Goal: Task Accomplishment & Management: Manage account settings

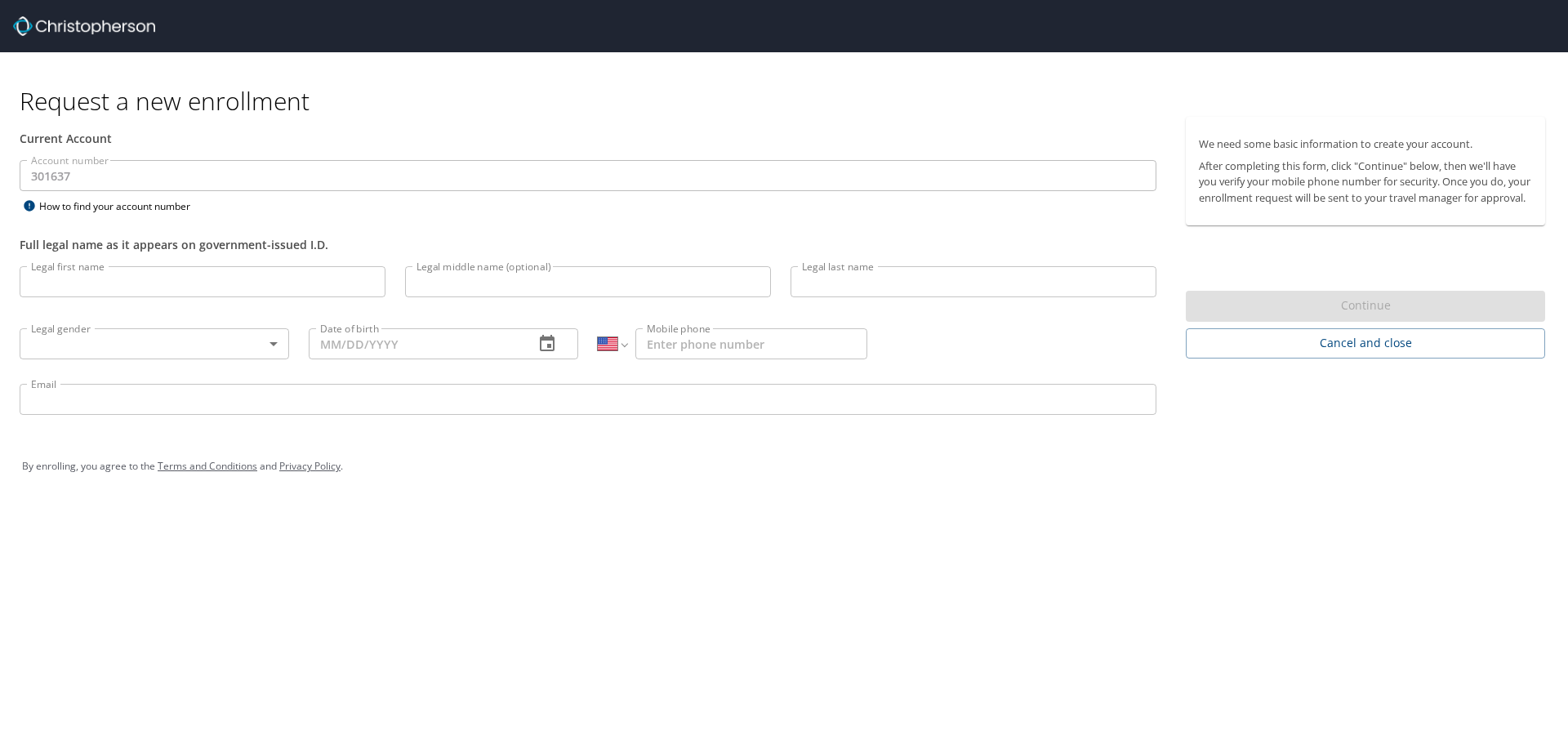
select select "US"
click at [216, 283] on input "Legal first name" at bounding box center [203, 282] width 366 height 31
type input "Solomon"
type input "Kimball"
click at [235, 354] on body "Request a new enrollment Current Account Account number 301637 Account number H…" at bounding box center [784, 372] width 1568 height 744
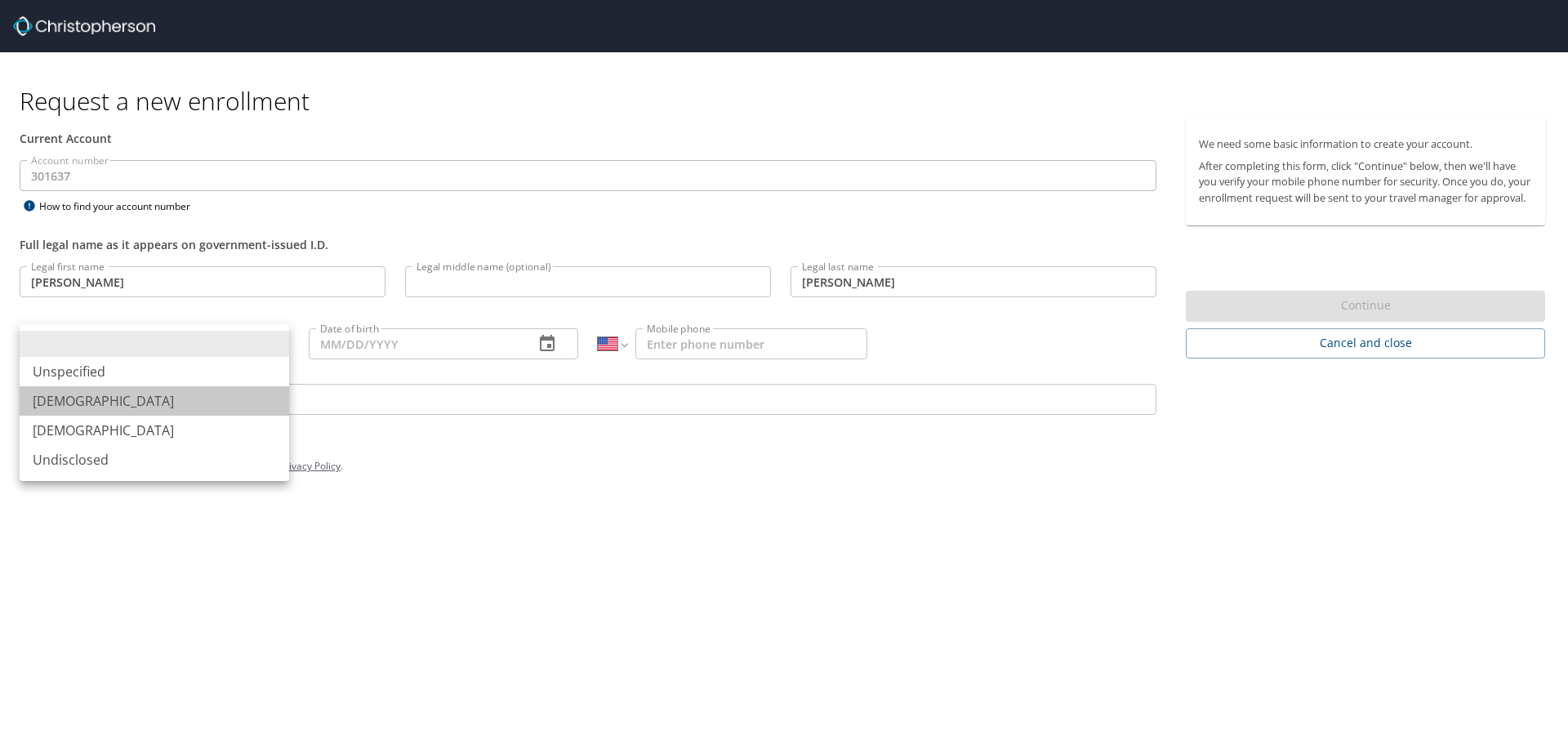
click at [91, 401] on li "Male" at bounding box center [154, 401] width 269 height 29
type input "Male"
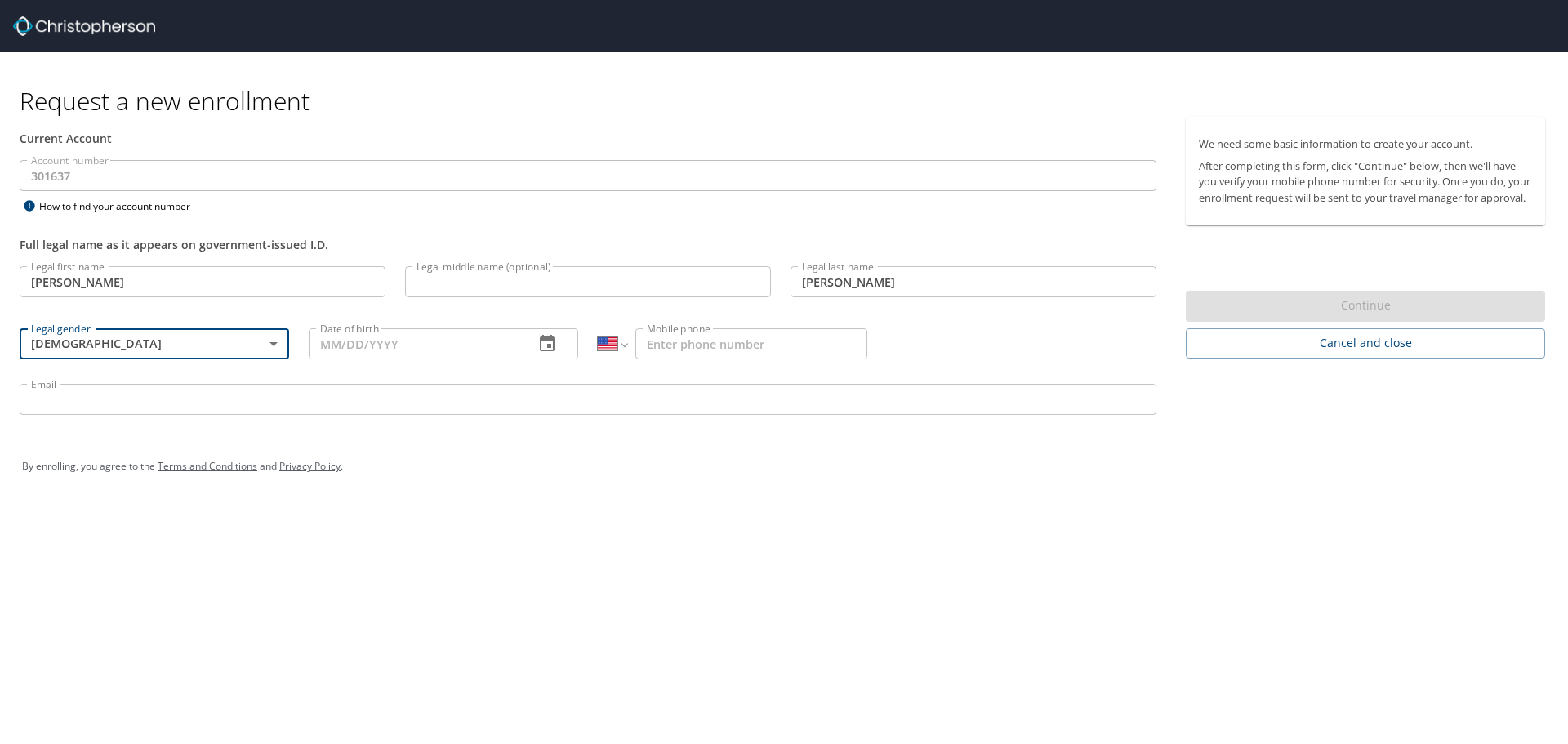
click at [348, 349] on input "Date of birth" at bounding box center [415, 344] width 212 height 31
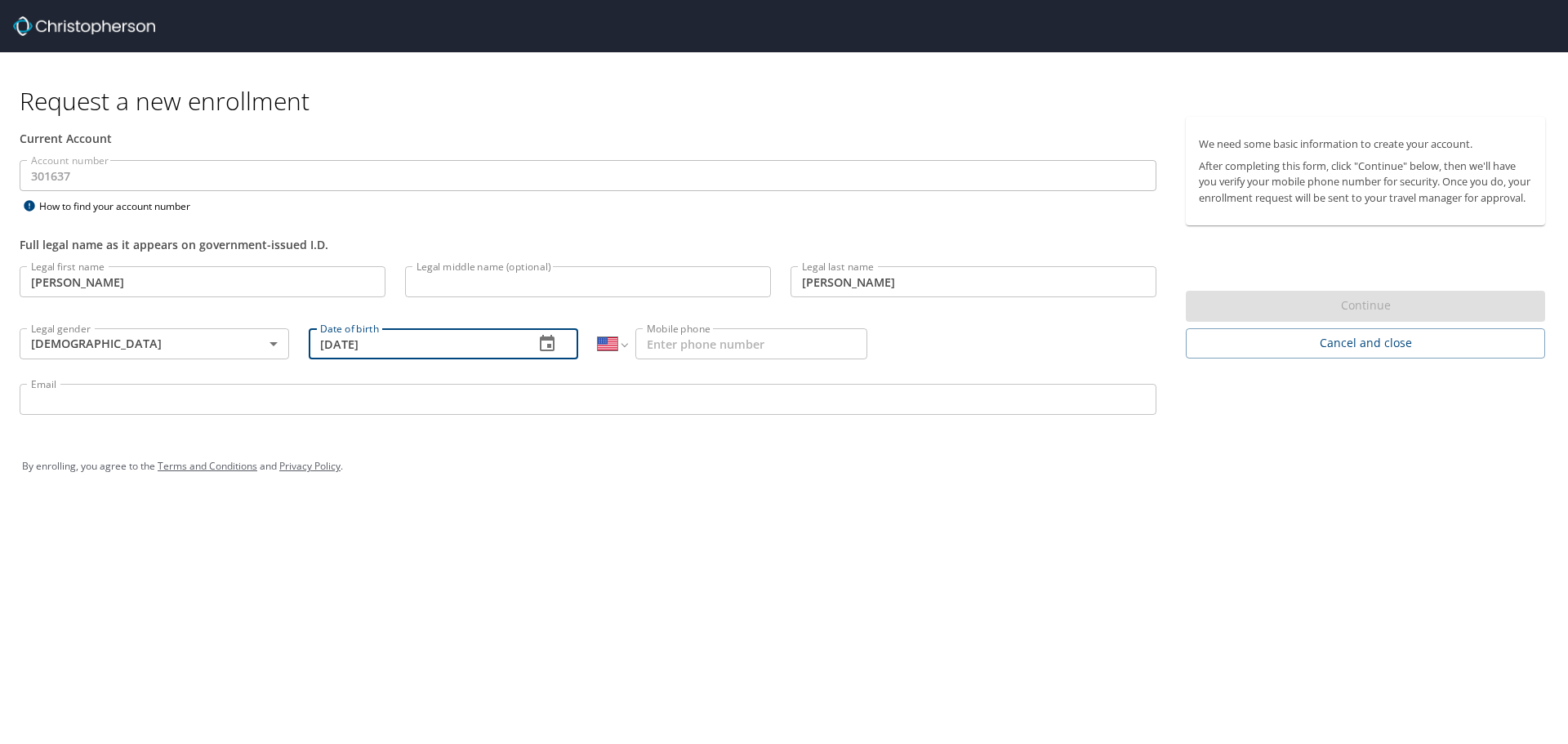
type input "03/31/2001"
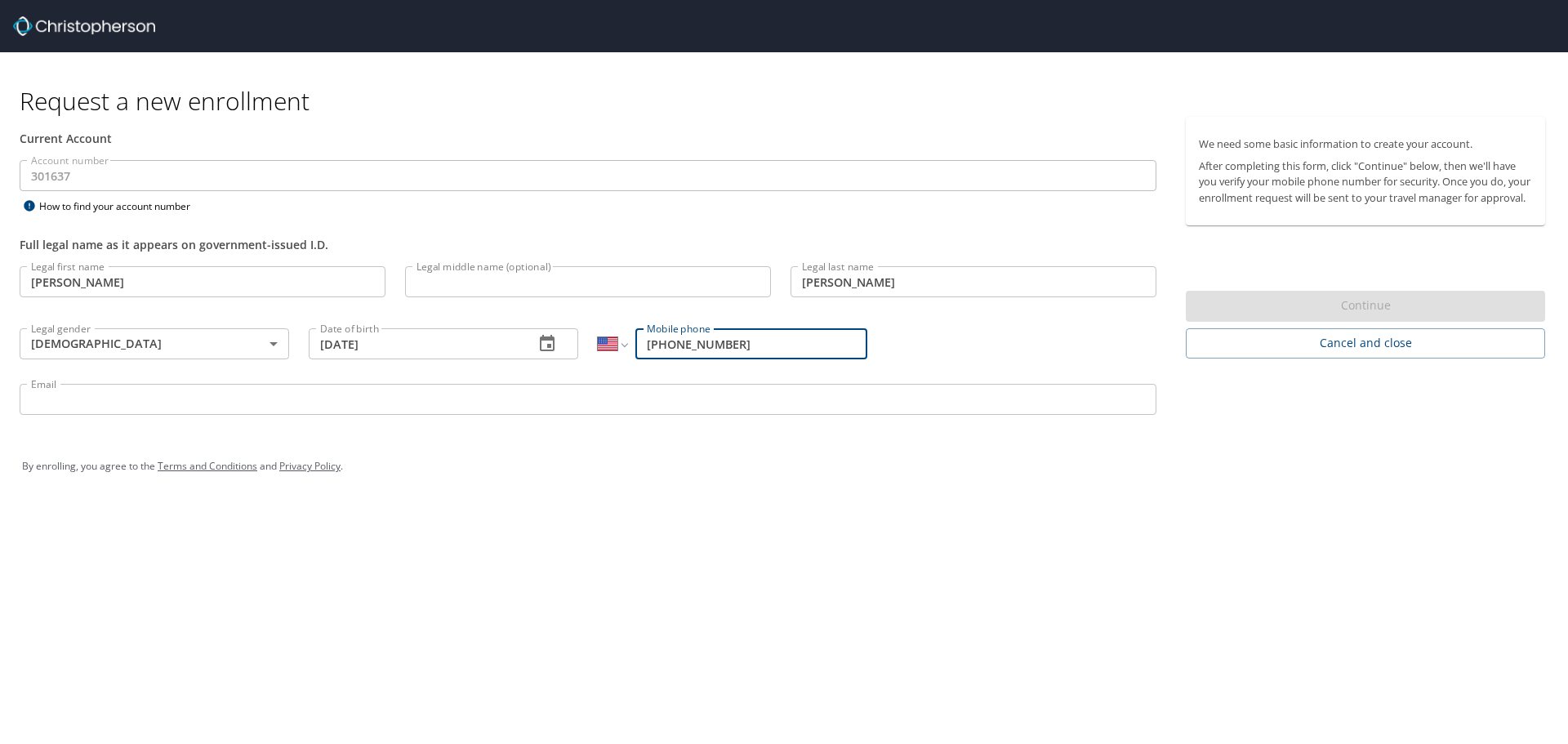
type input "(801) 404-0352"
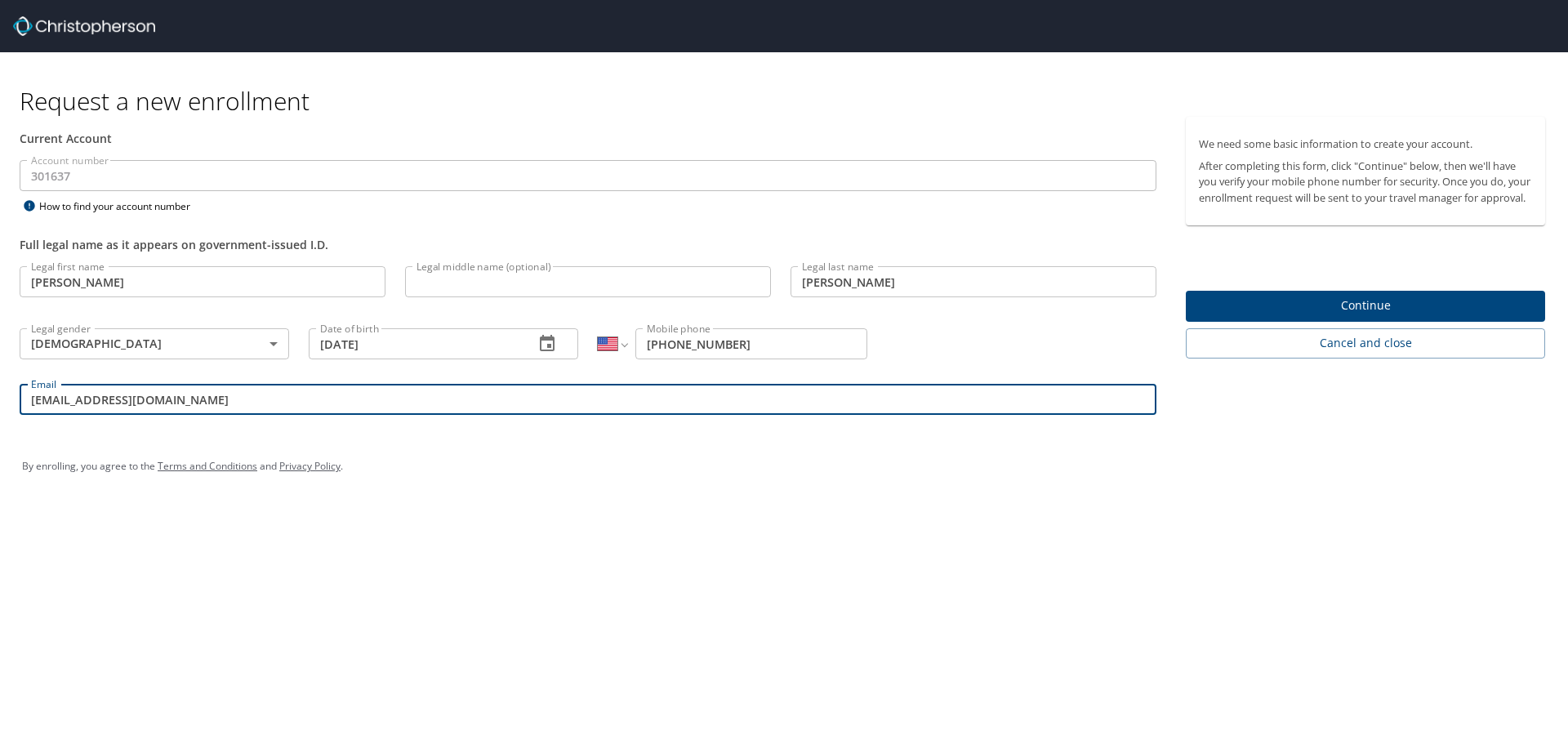
type input "skimball@trovebrands.com"
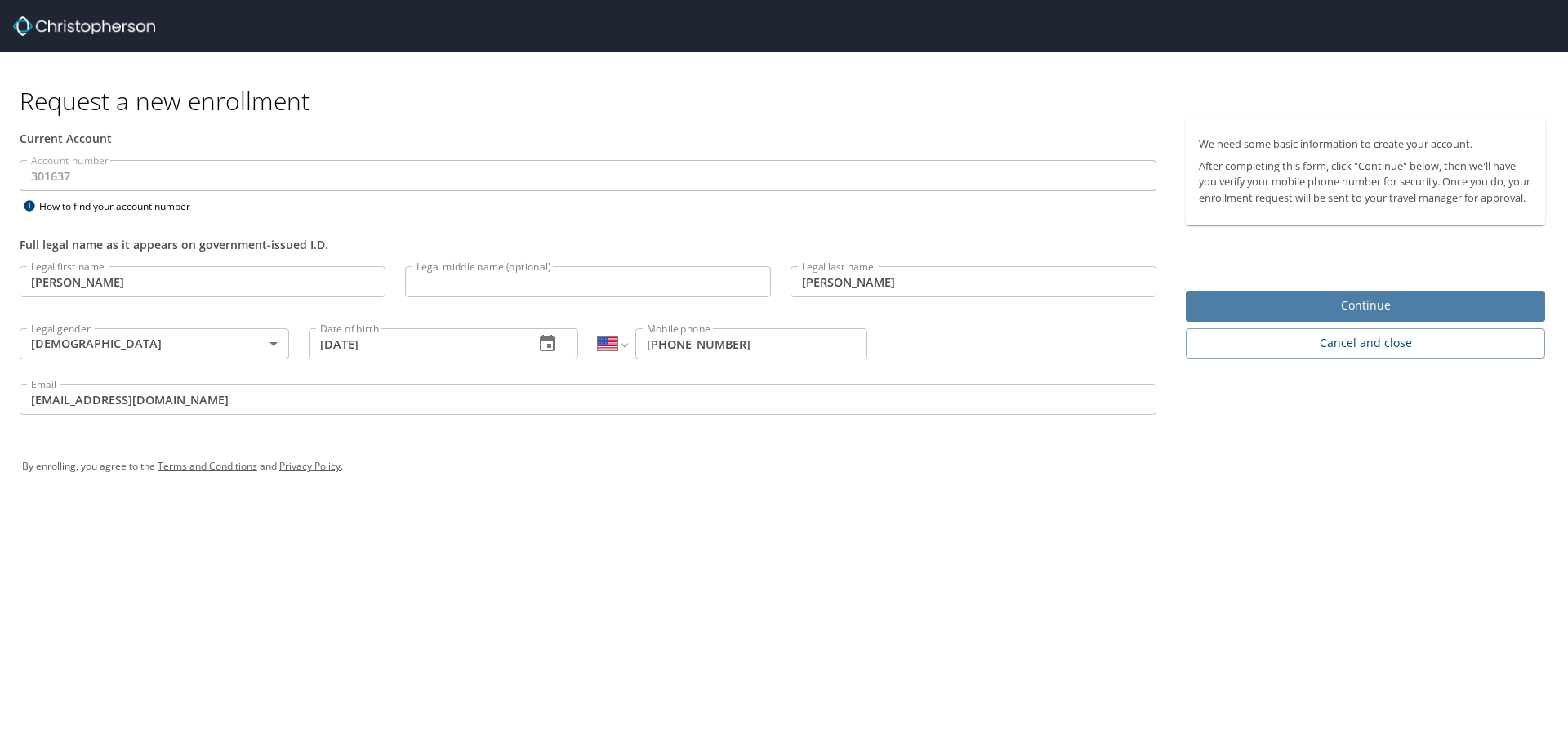
click at [1259, 316] on span "Continue" at bounding box center [1365, 306] width 333 height 21
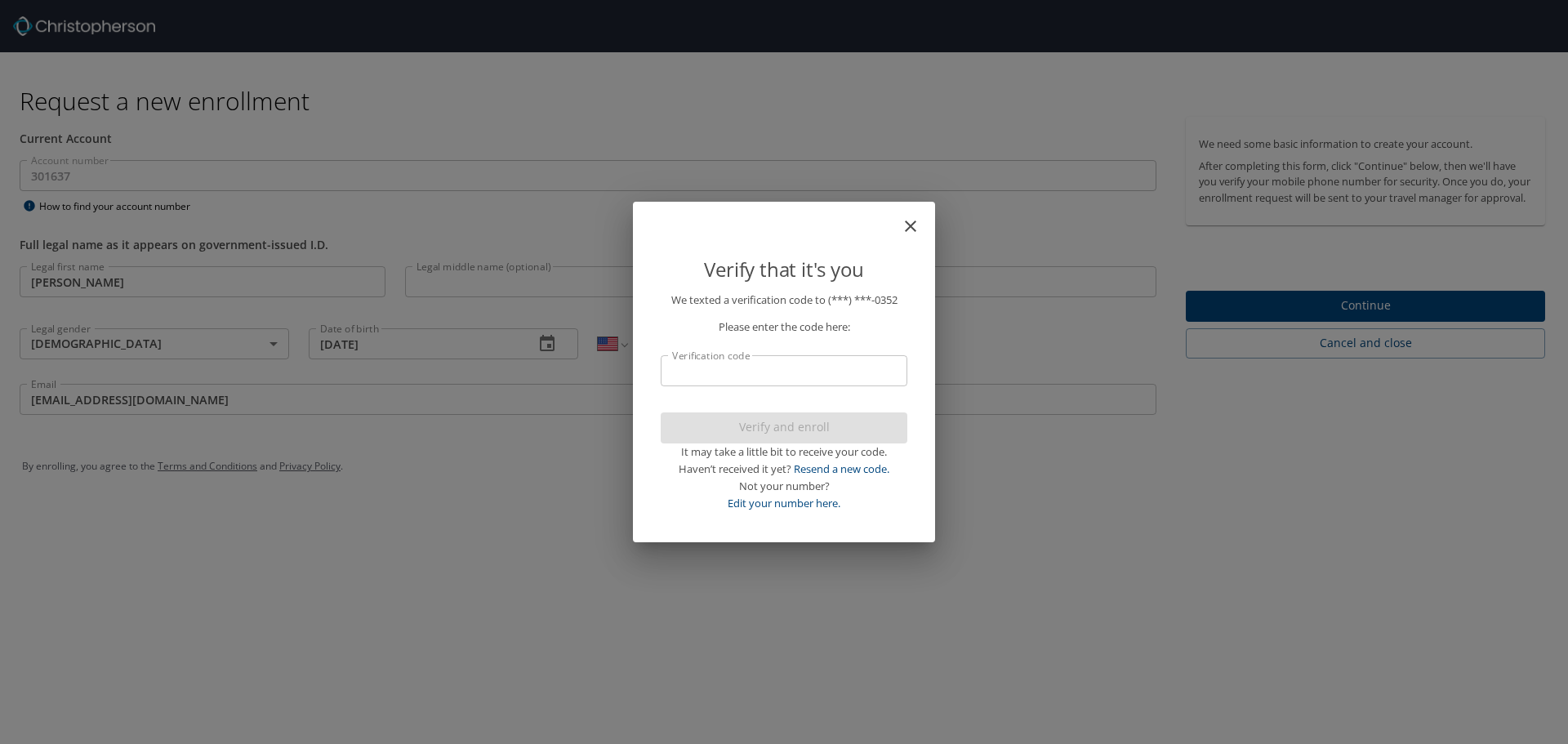
click at [772, 366] on input "Verification code" at bounding box center [784, 371] width 247 height 31
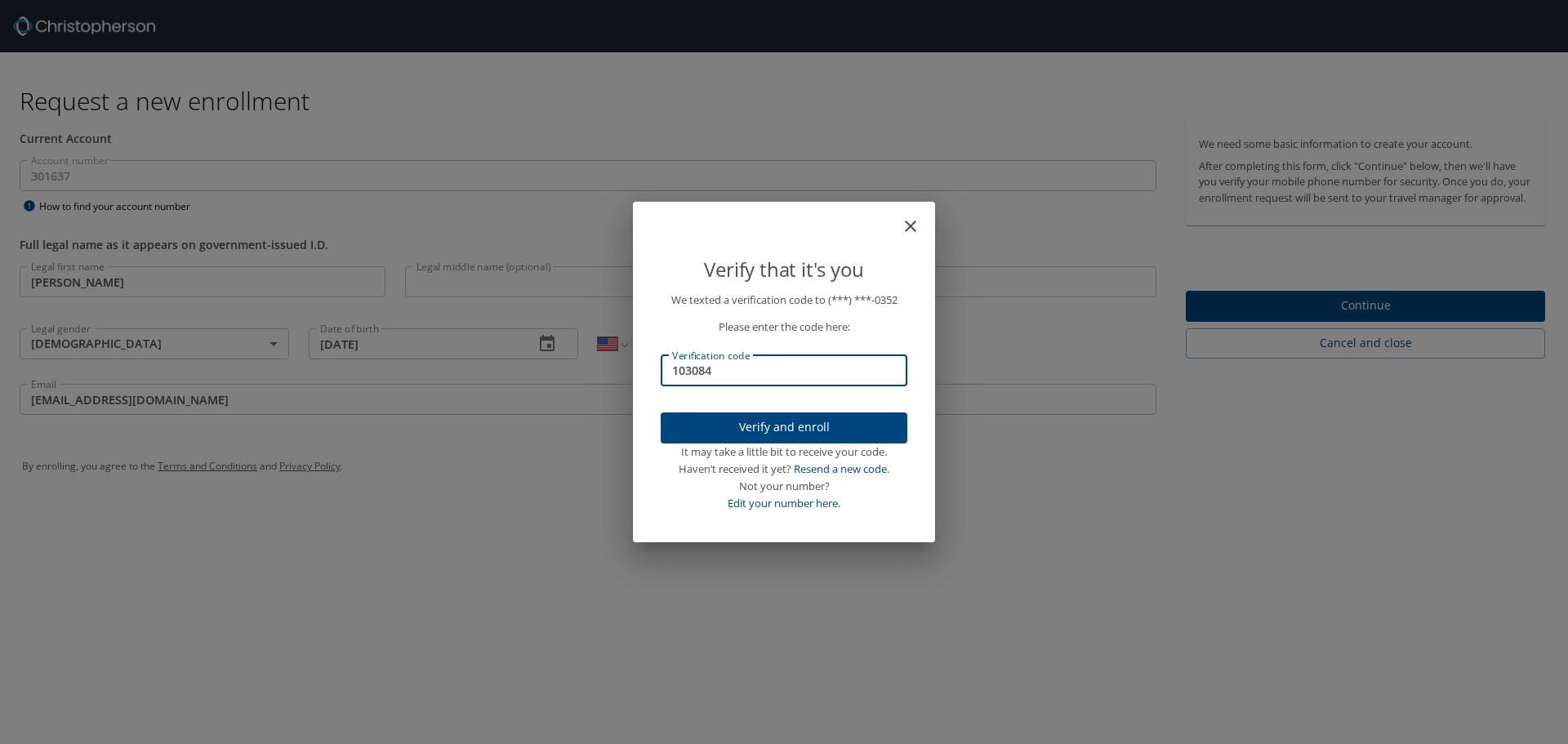
type input "103084"
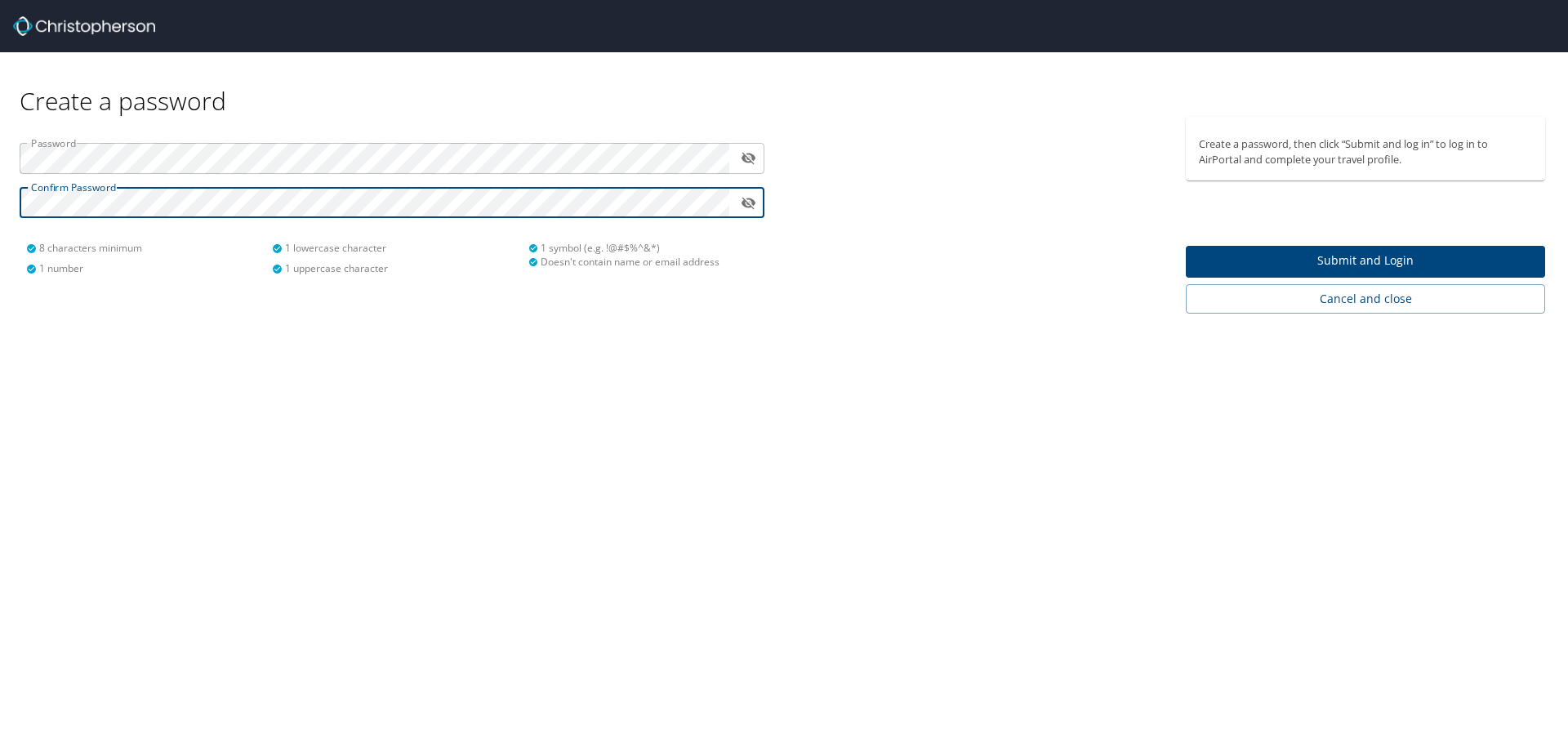
click at [1319, 265] on span "Submit and Login" at bounding box center [1365, 261] width 333 height 21
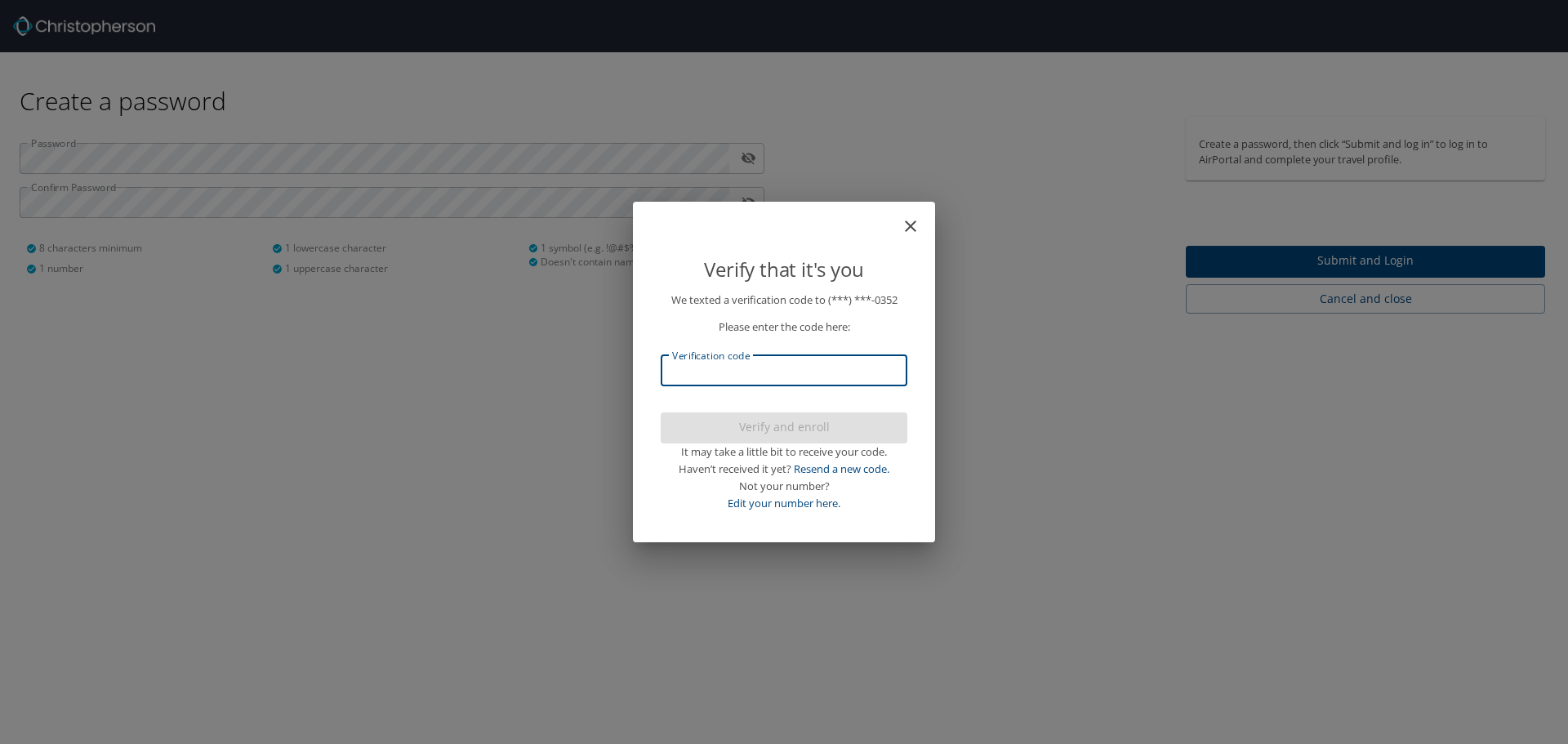
click at [719, 376] on input "Verification code" at bounding box center [784, 371] width 247 height 31
type input "172939"
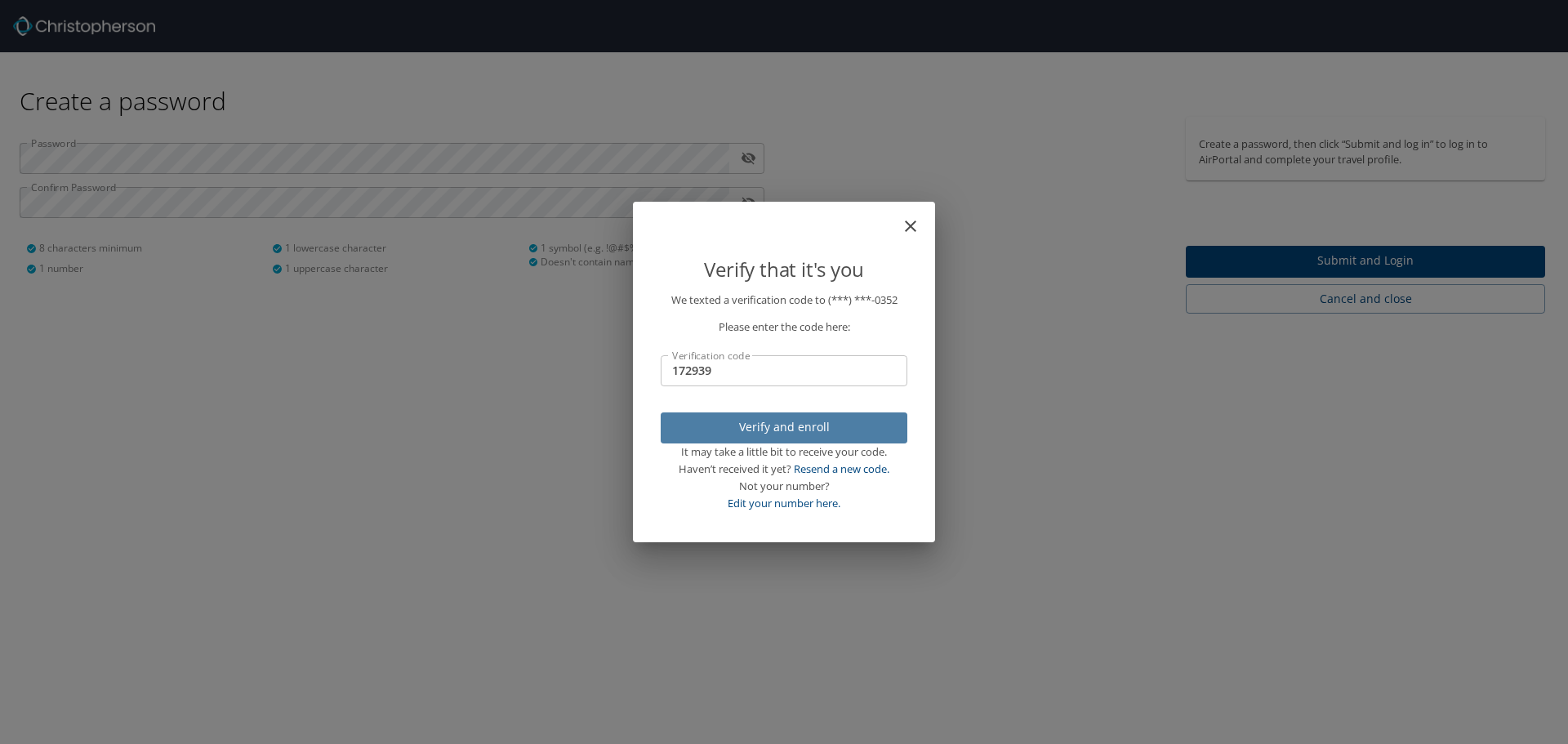
click at [772, 428] on span "Verify and enroll" at bounding box center [784, 428] width 221 height 21
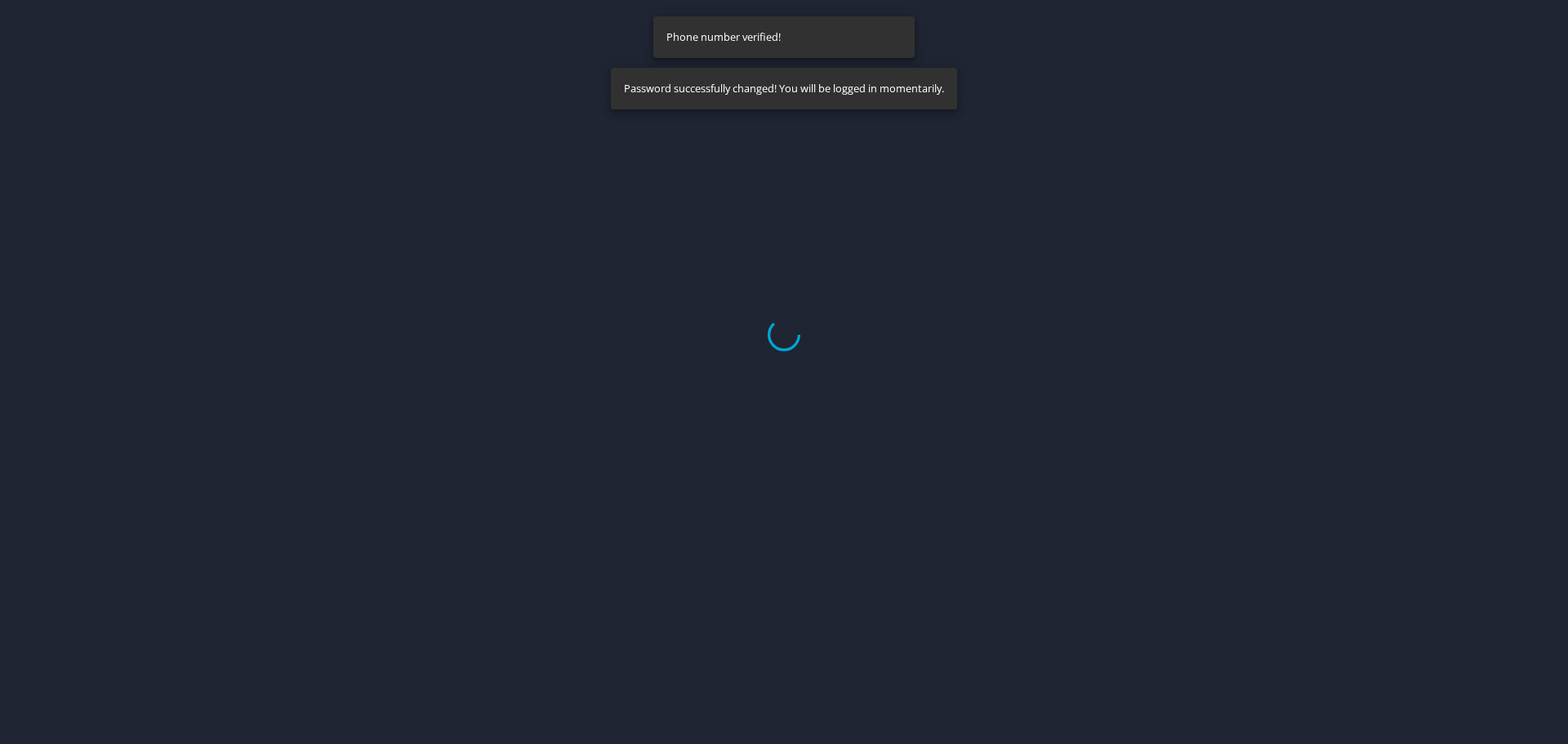
select select "US"
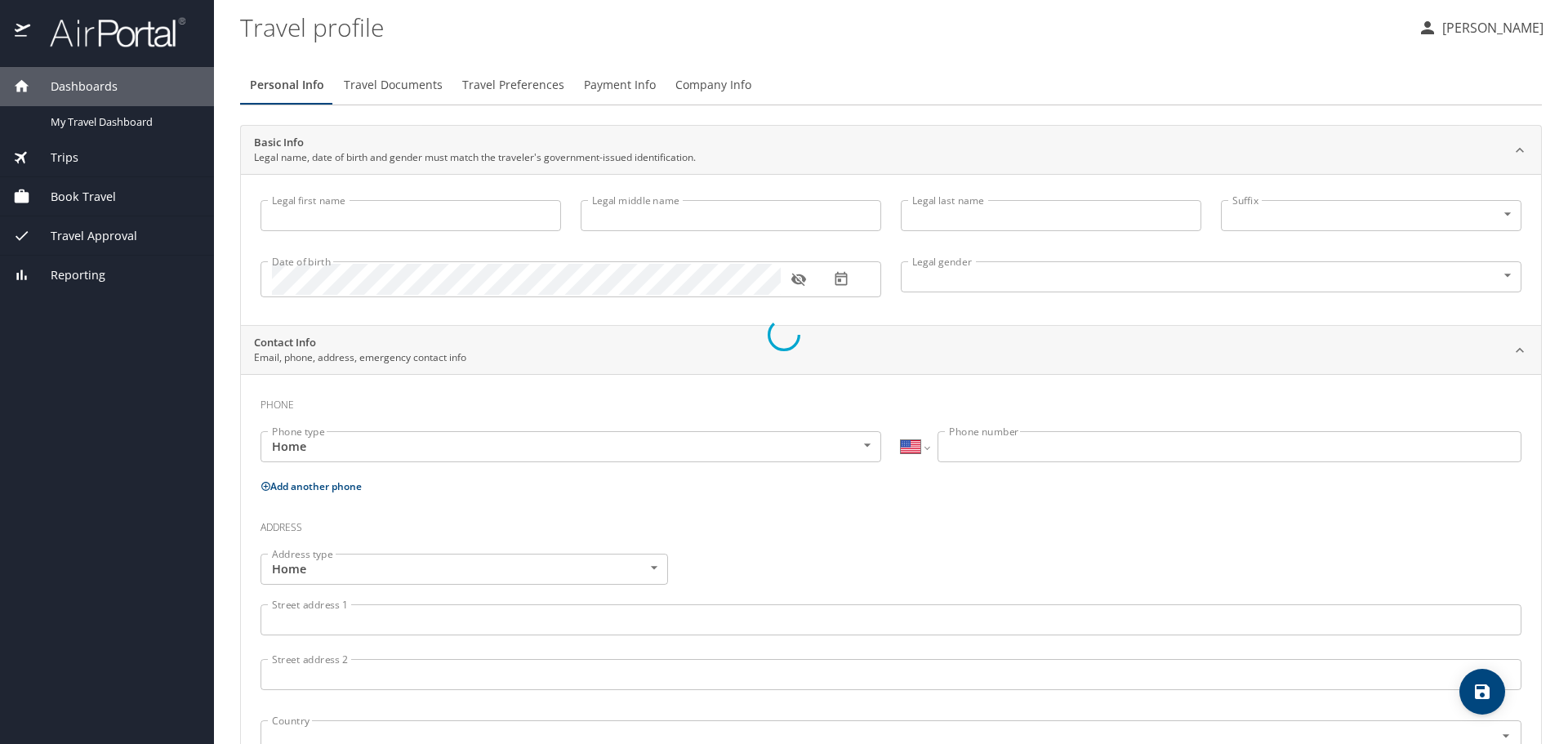
type input "Solomon"
type input "Kimball"
type input "Male"
select select "US"
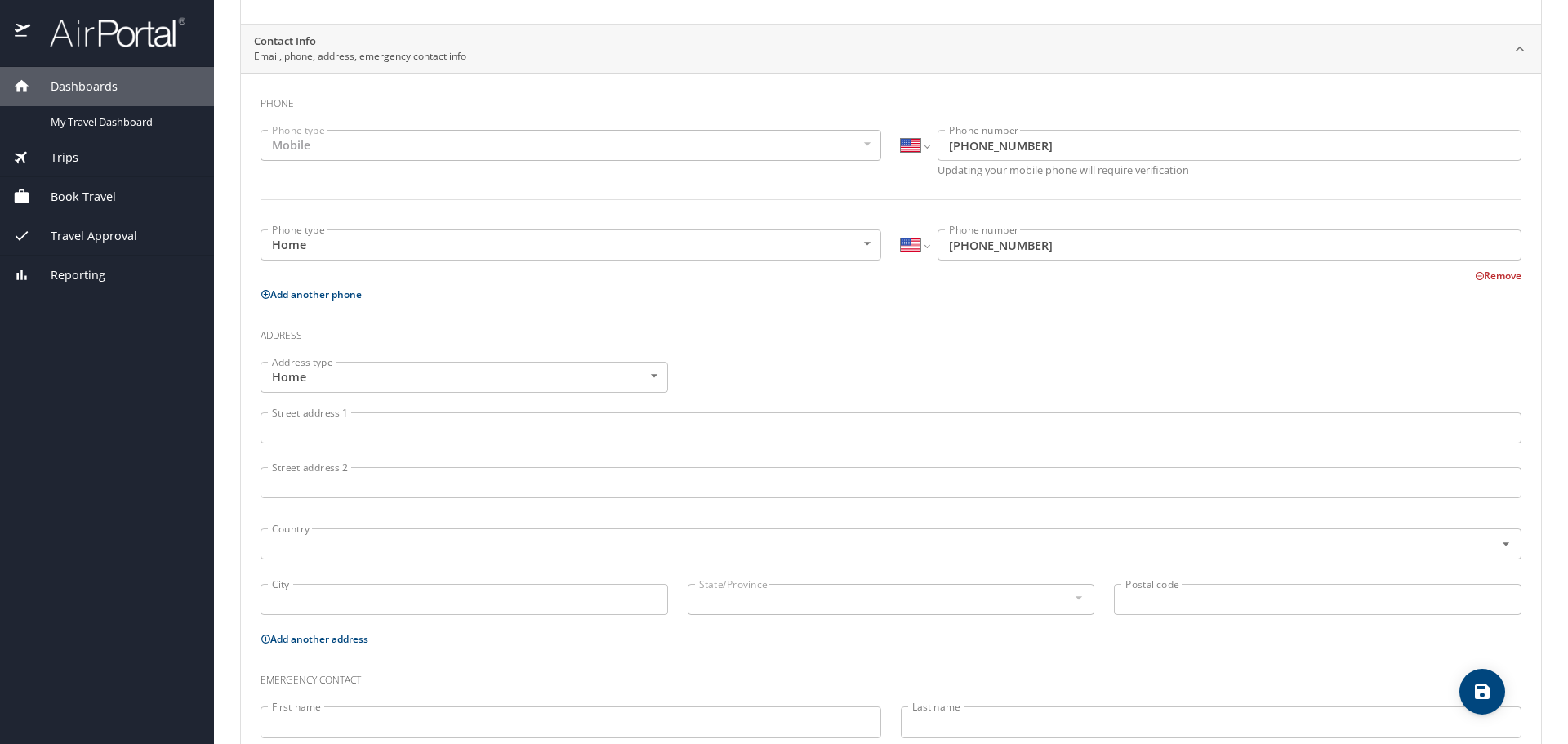
scroll to position [327, 0]
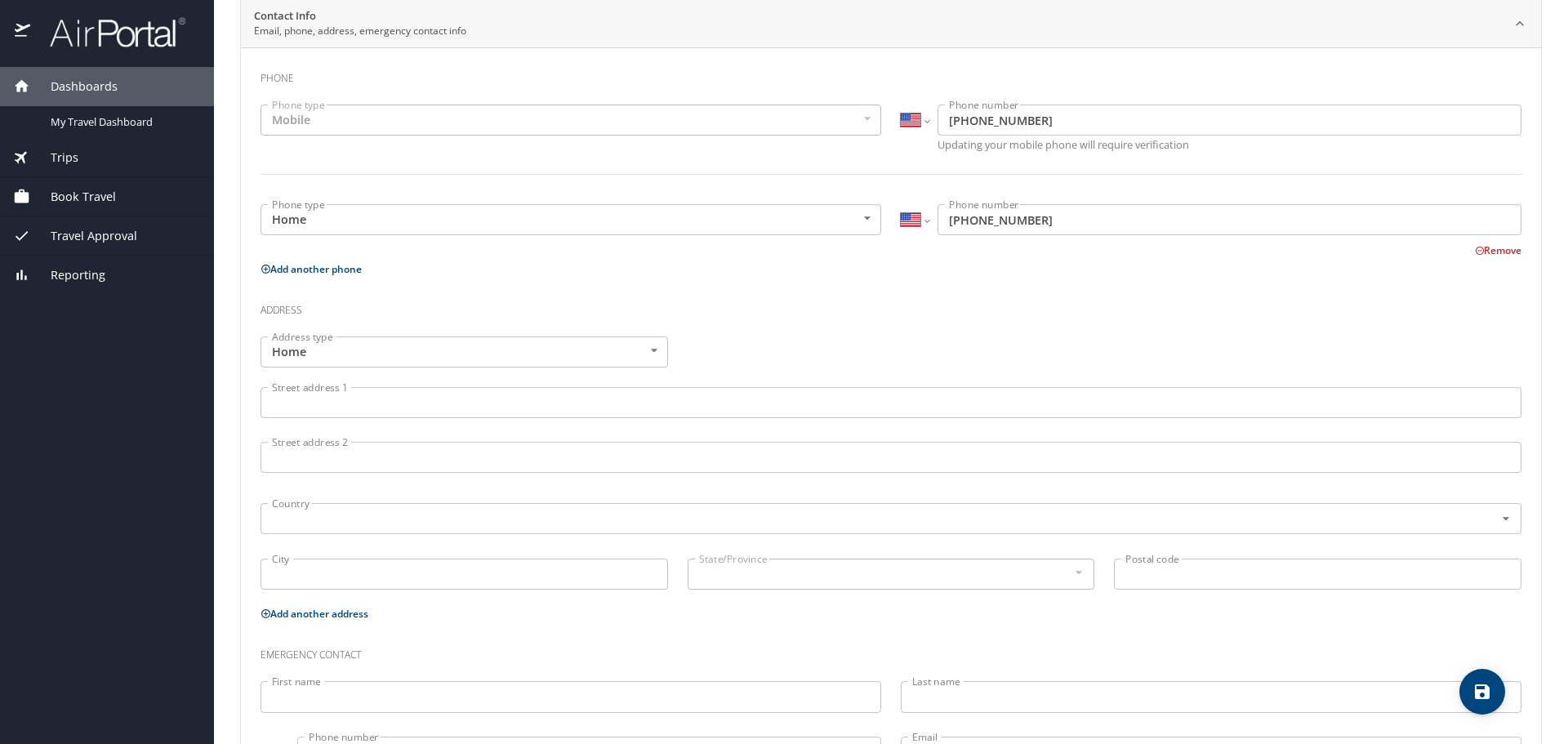
click at [397, 410] on input "Street address 1" at bounding box center [891, 403] width 1261 height 31
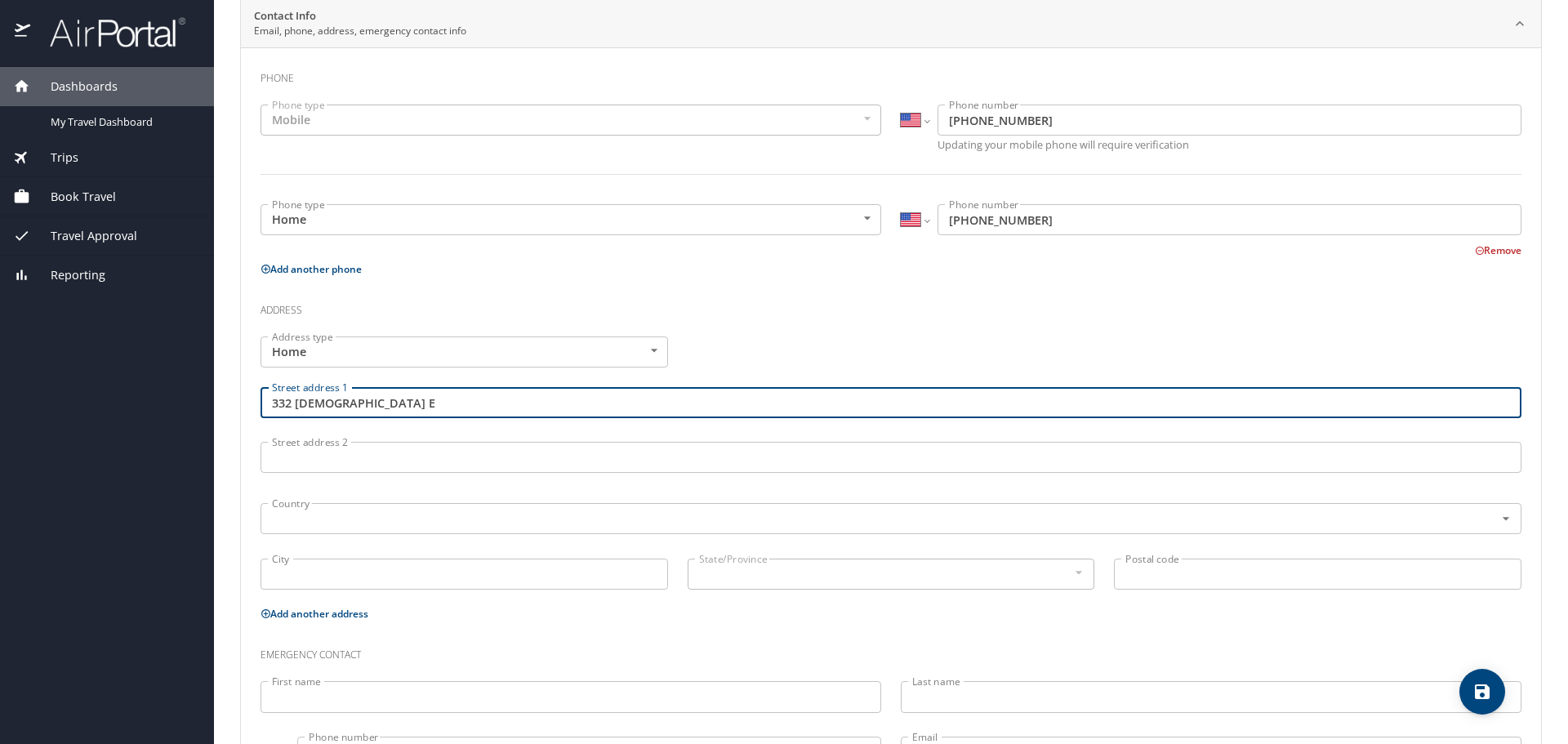
type input "332 N 400 E"
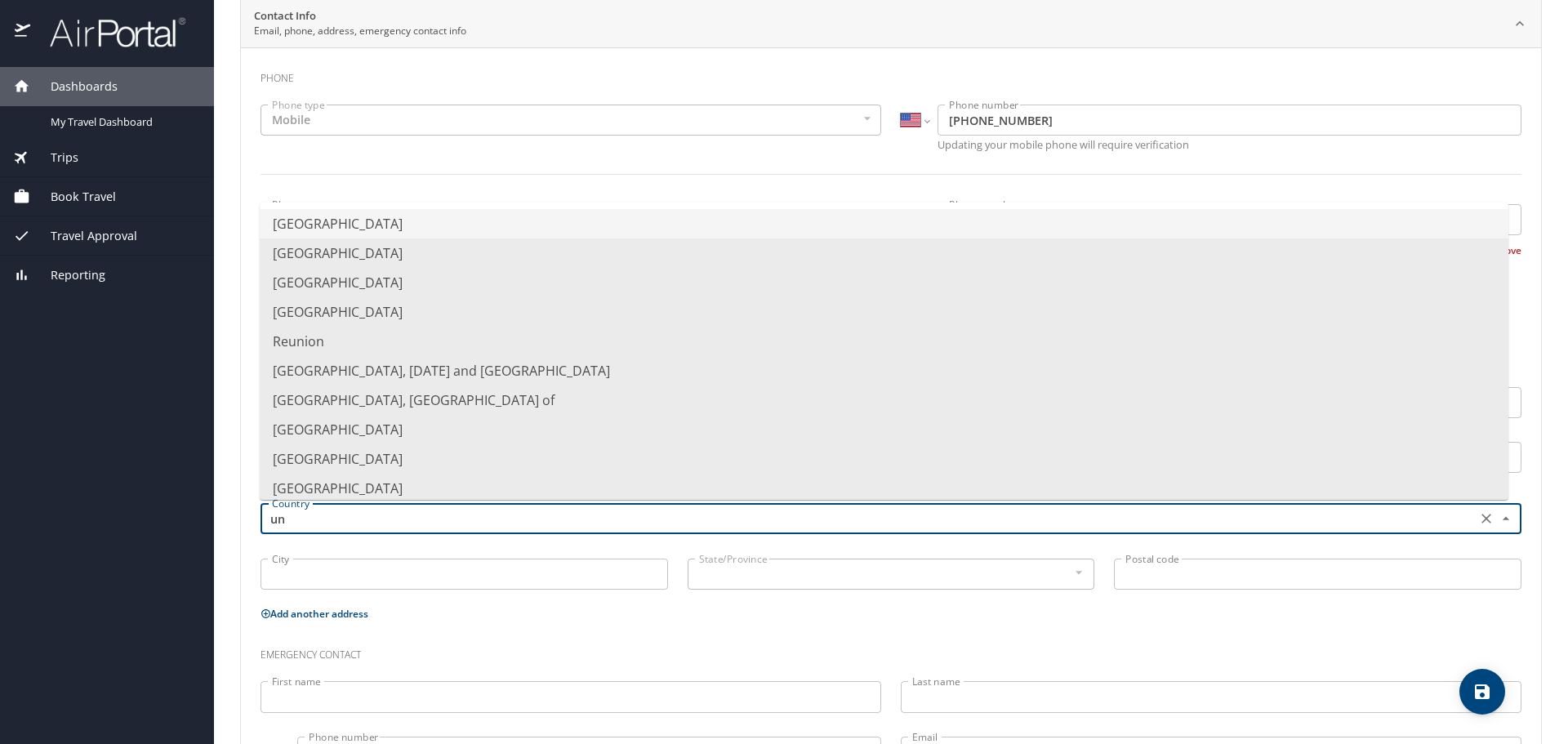
click at [320, 218] on li "United States of America" at bounding box center [884, 223] width 1249 height 29
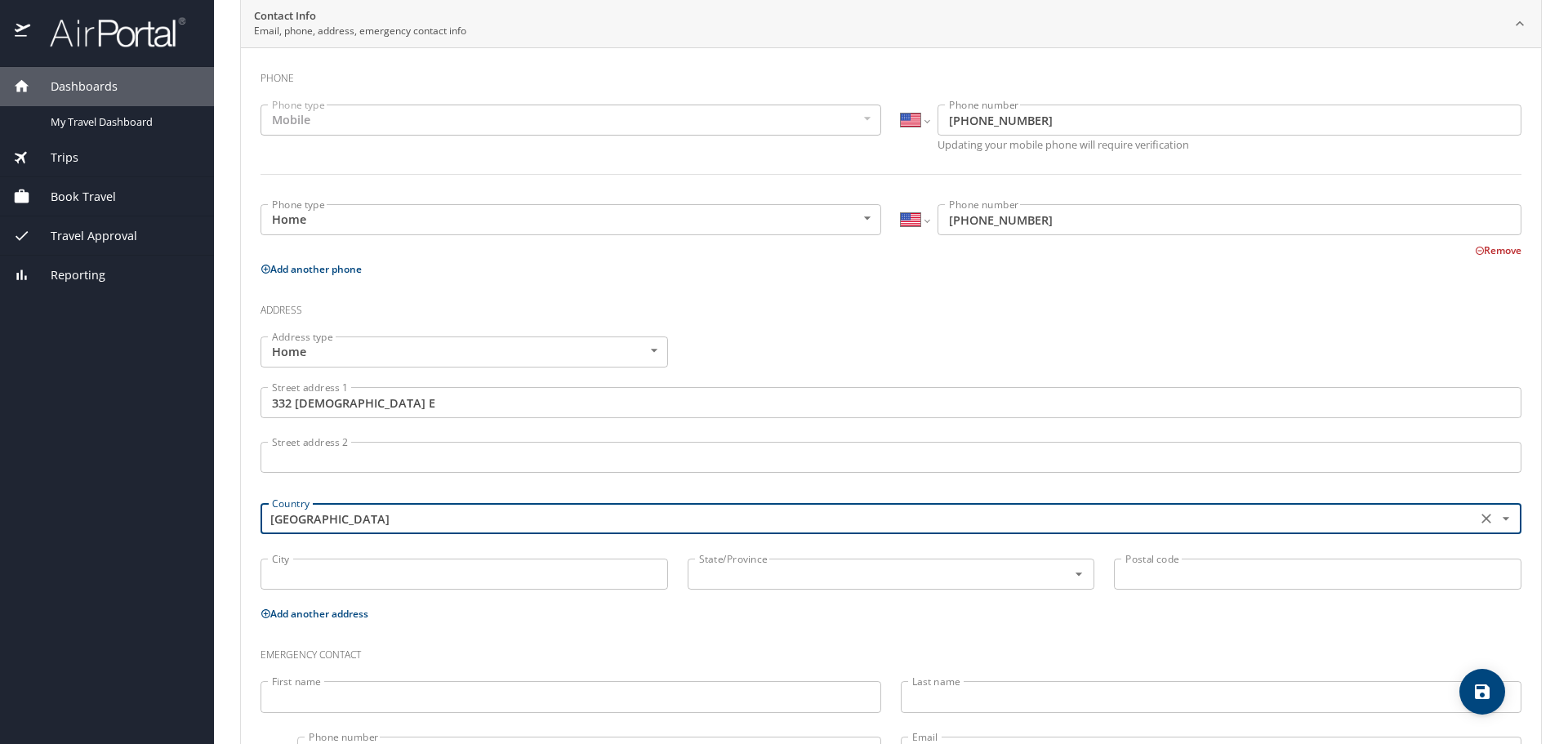
type input "United States of America"
click at [324, 569] on input "City" at bounding box center [464, 574] width 407 height 31
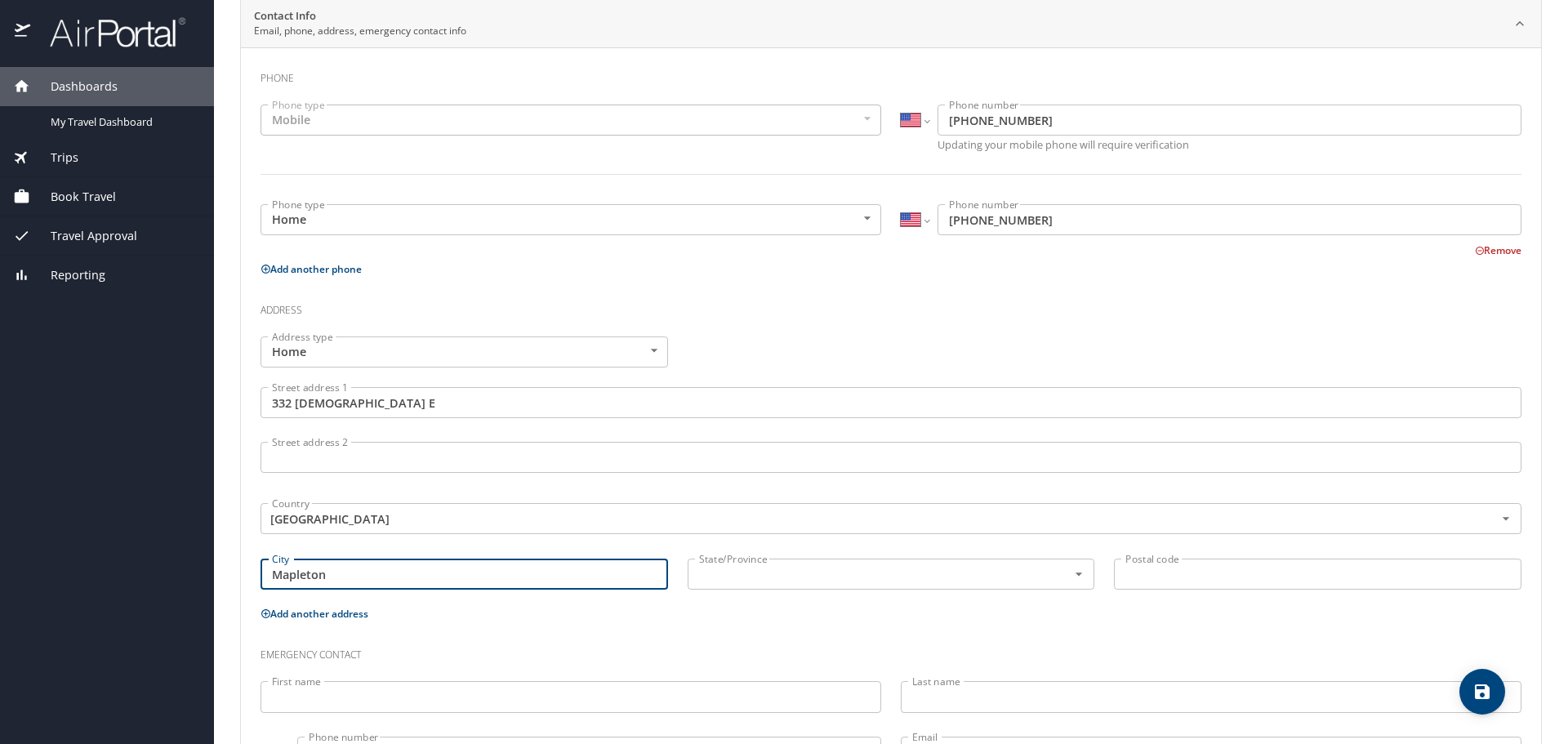
type input "Mapleton"
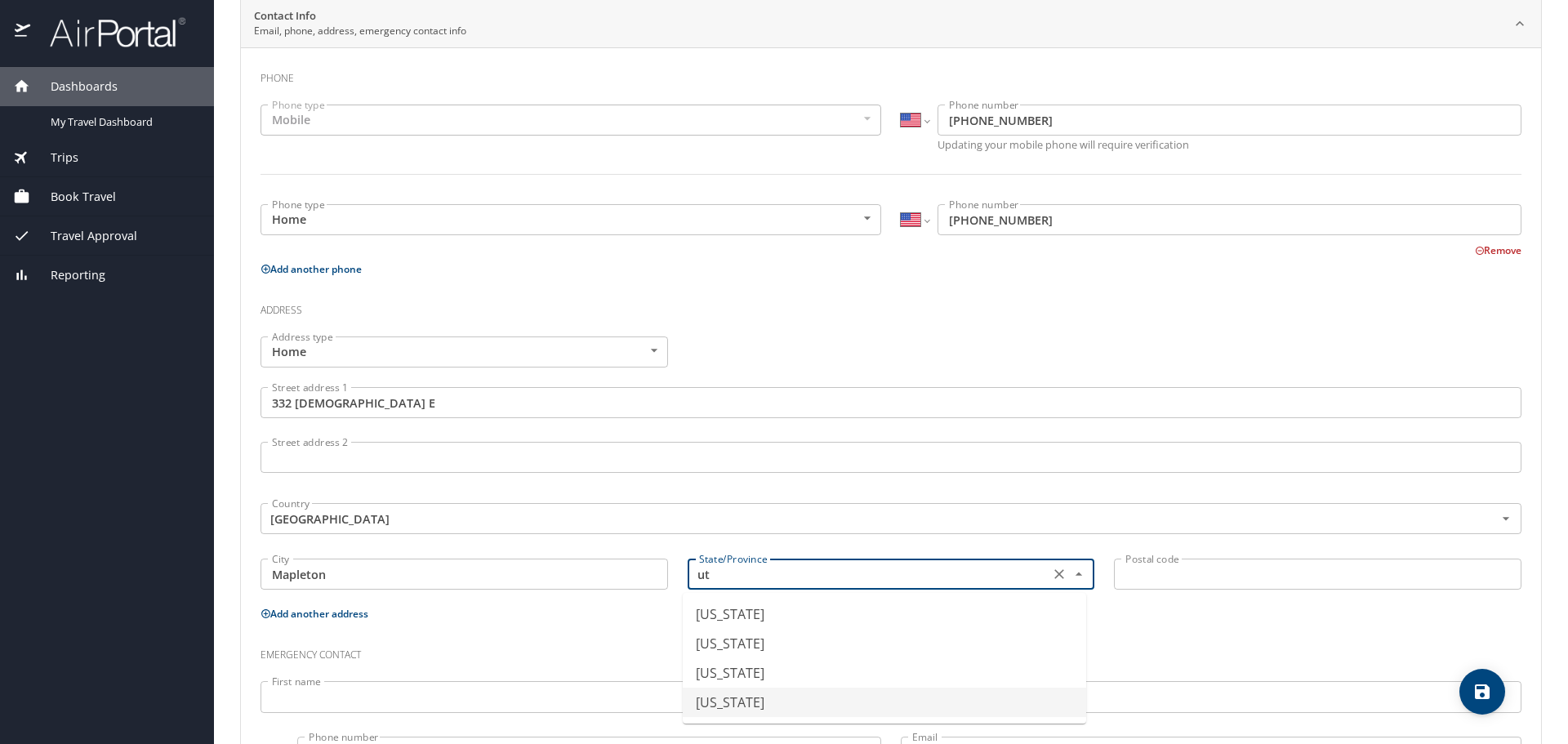
click at [838, 711] on li "Utah" at bounding box center [885, 702] width 404 height 29
type input "Utah"
click at [1126, 570] on input "Postal code" at bounding box center [1317, 574] width 407 height 31
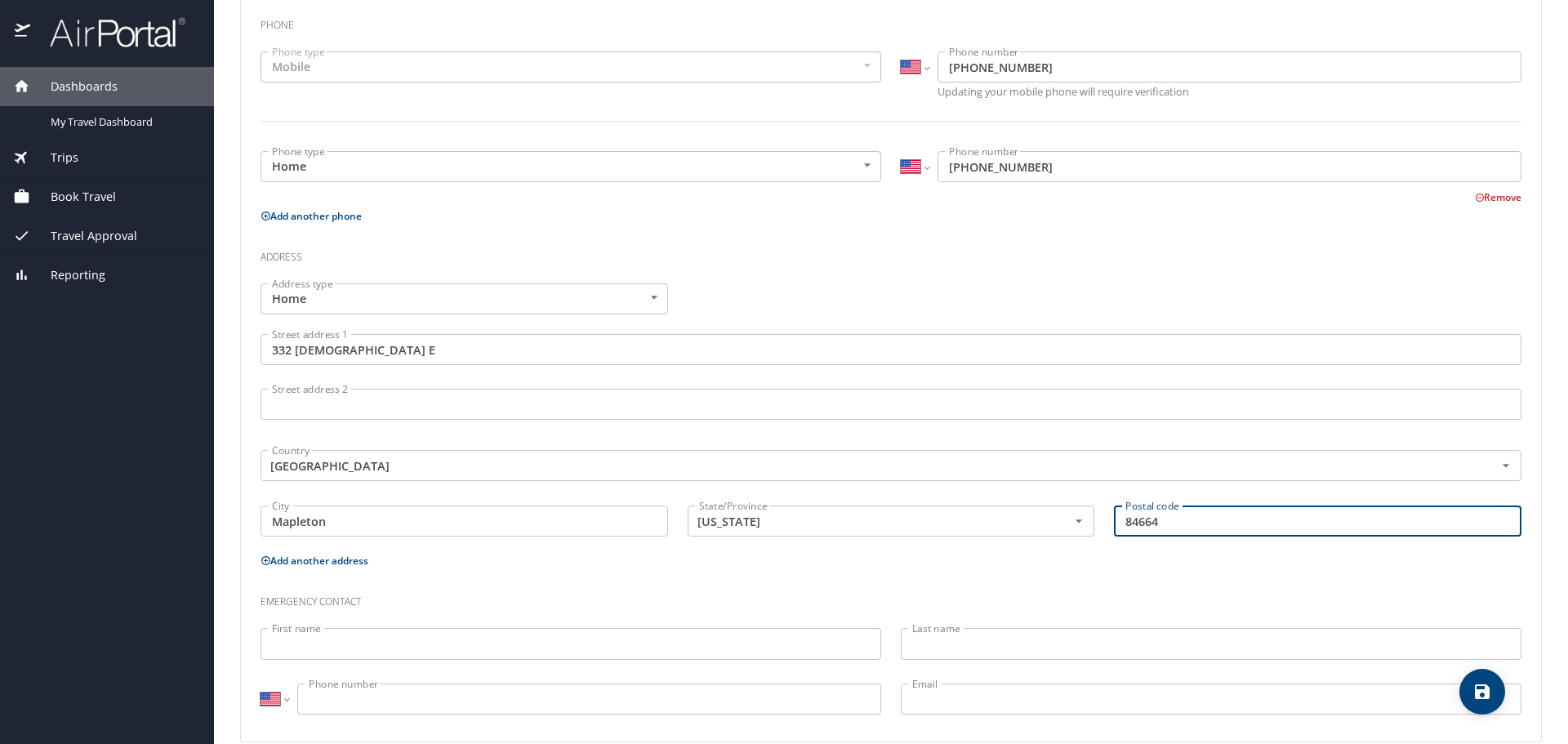
scroll to position [404, 0]
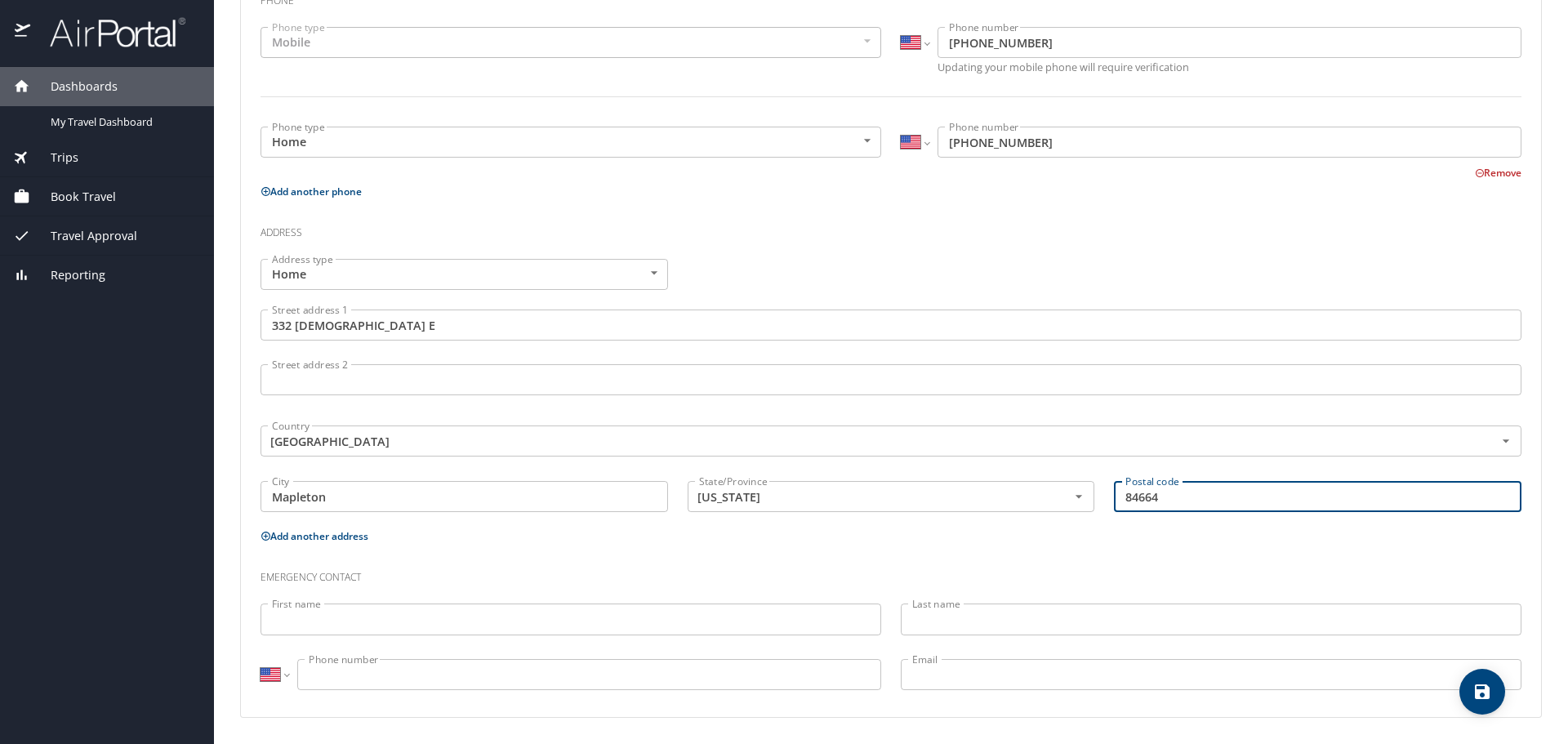
type input "84664"
click at [316, 608] on input "First name" at bounding box center [571, 619] width 621 height 31
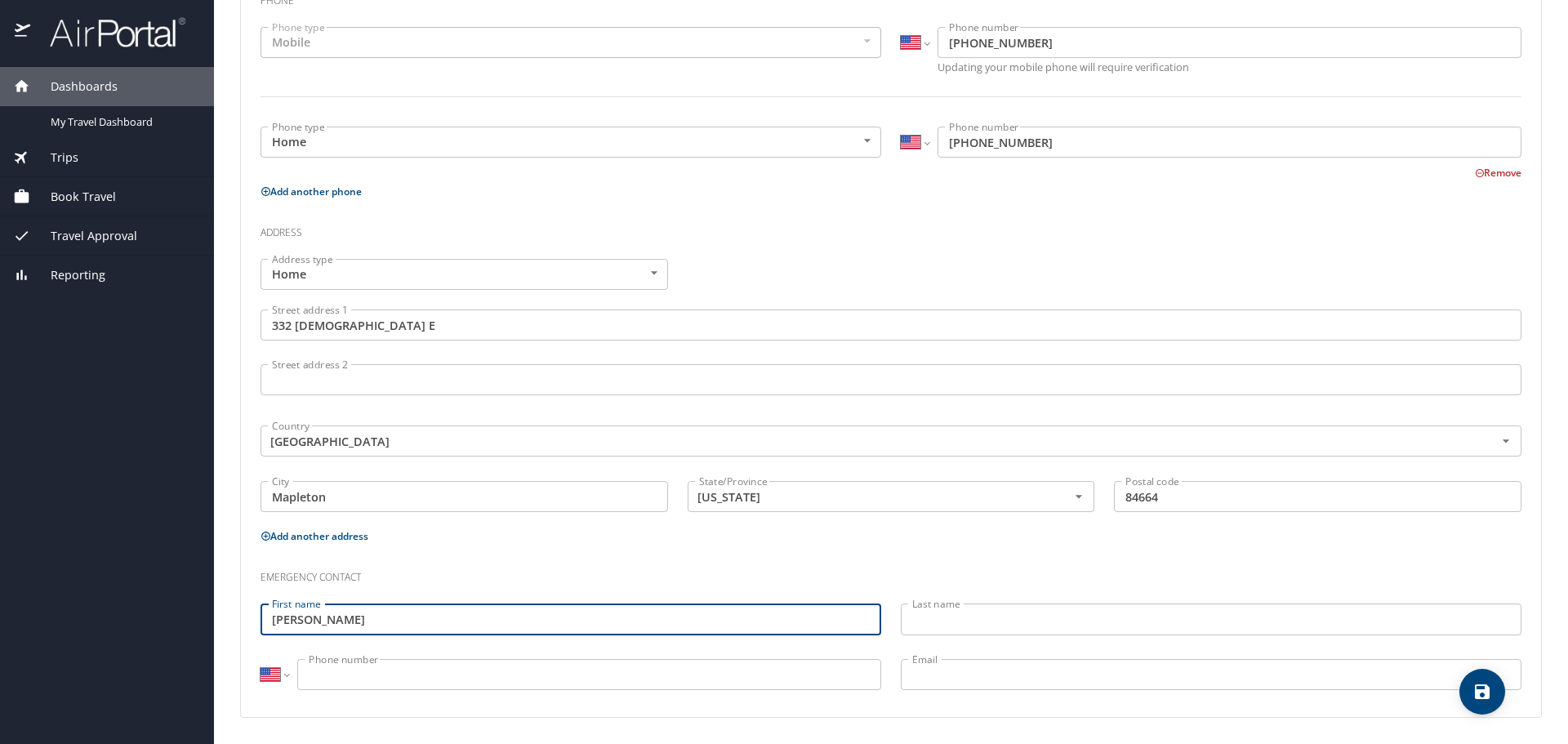
type input "Suzanne"
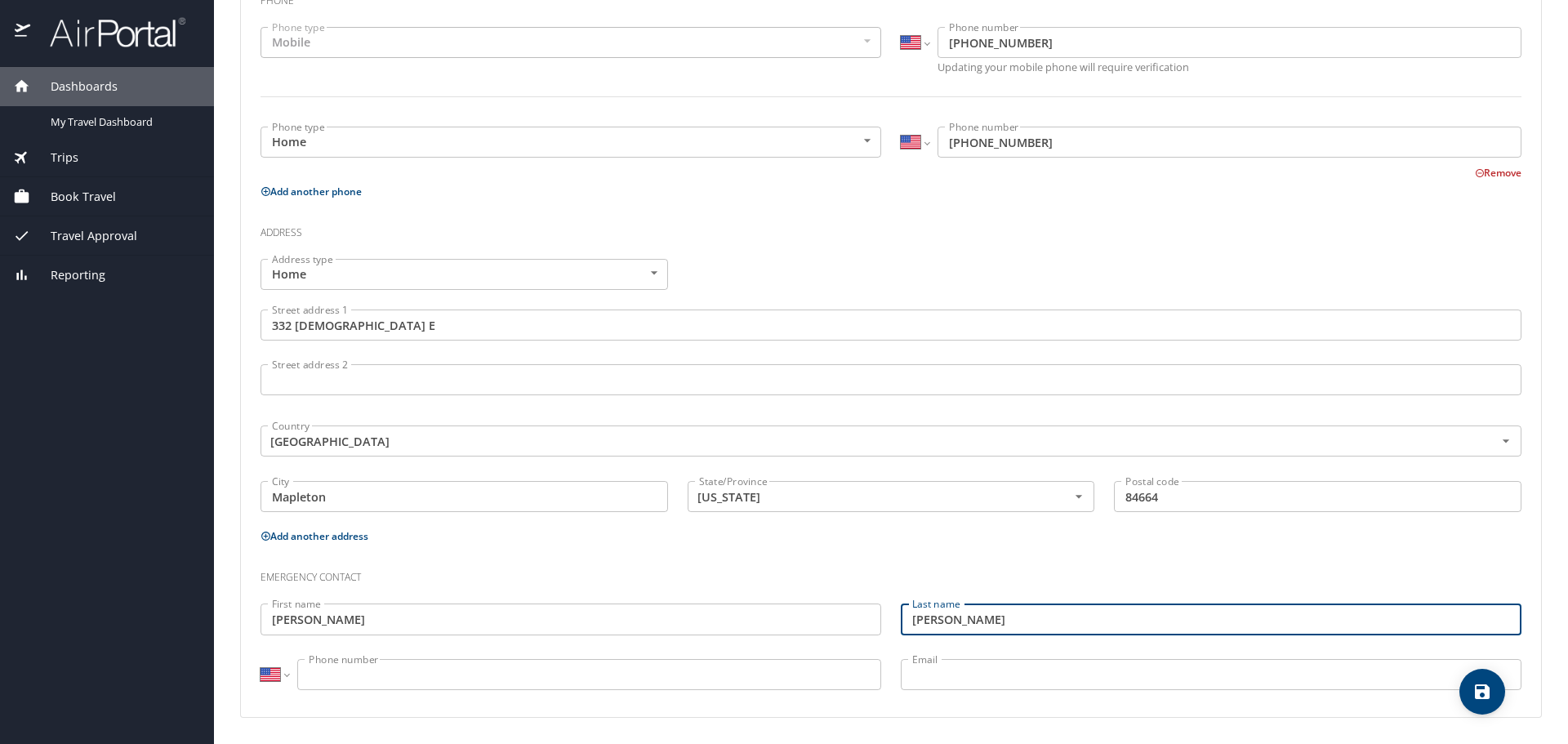
type input "Kimball"
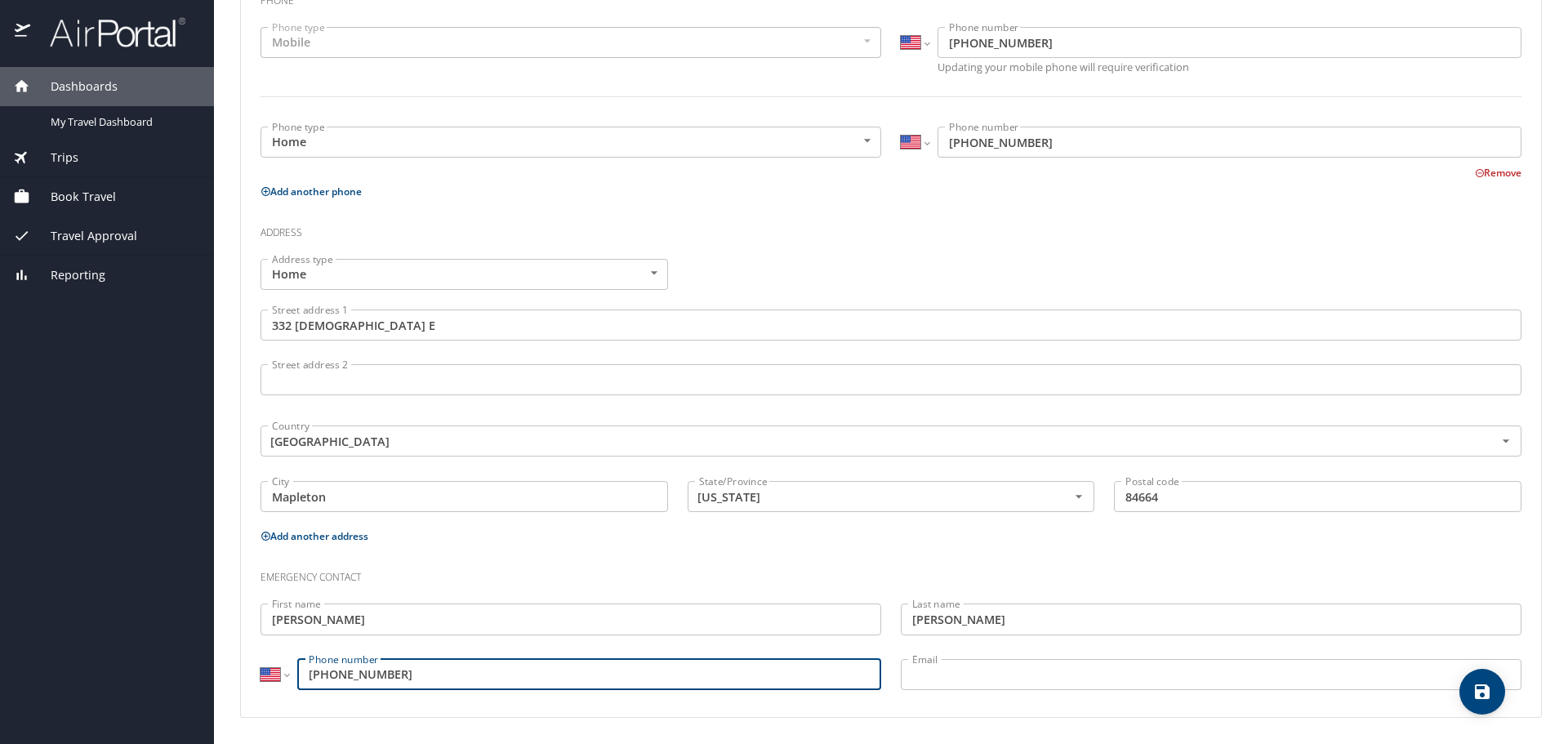
type input "(801) 369-3473"
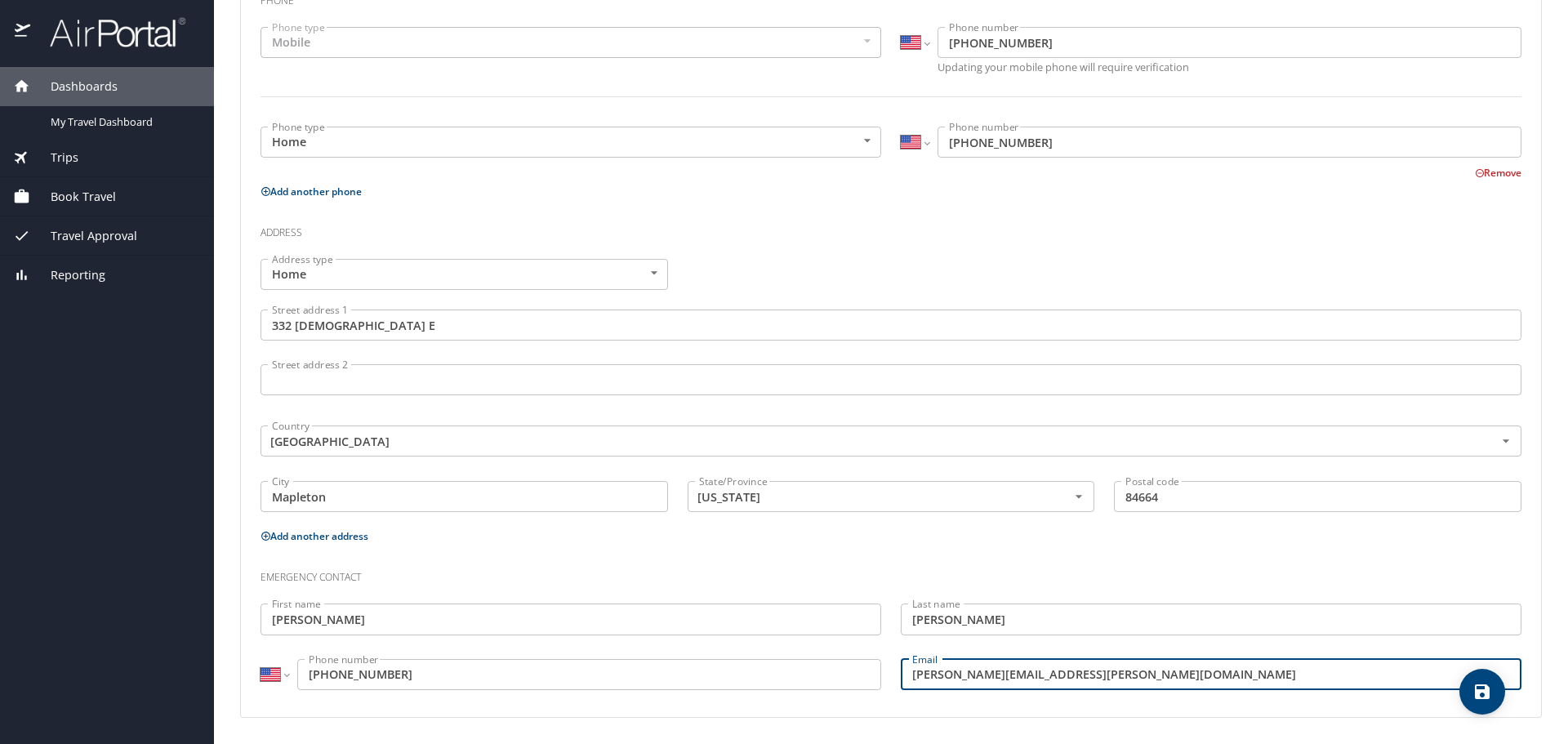
type input "suzanne.kimball@nebo.edu"
click at [1484, 686] on icon "save" at bounding box center [1482, 691] width 20 height 20
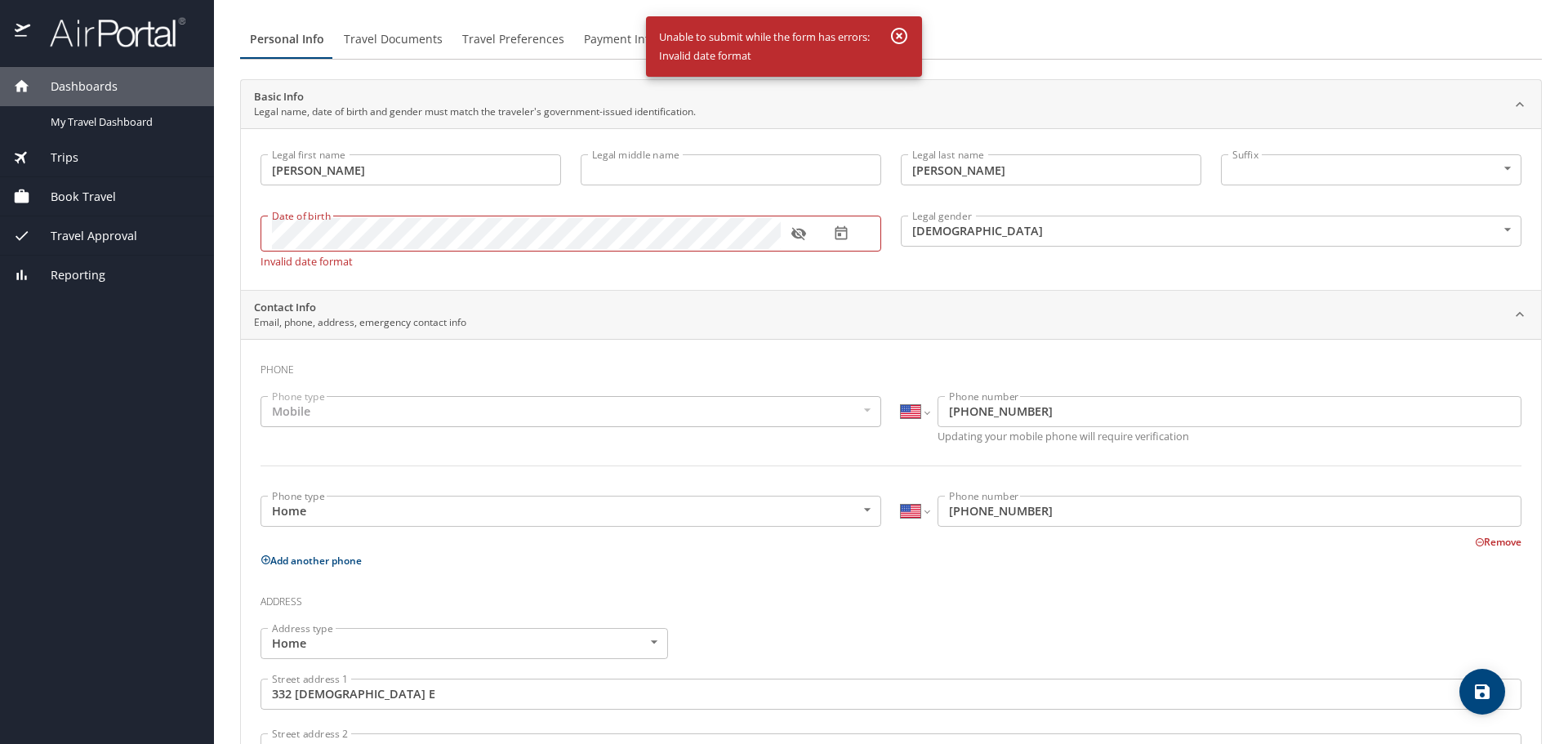
scroll to position [0, 0]
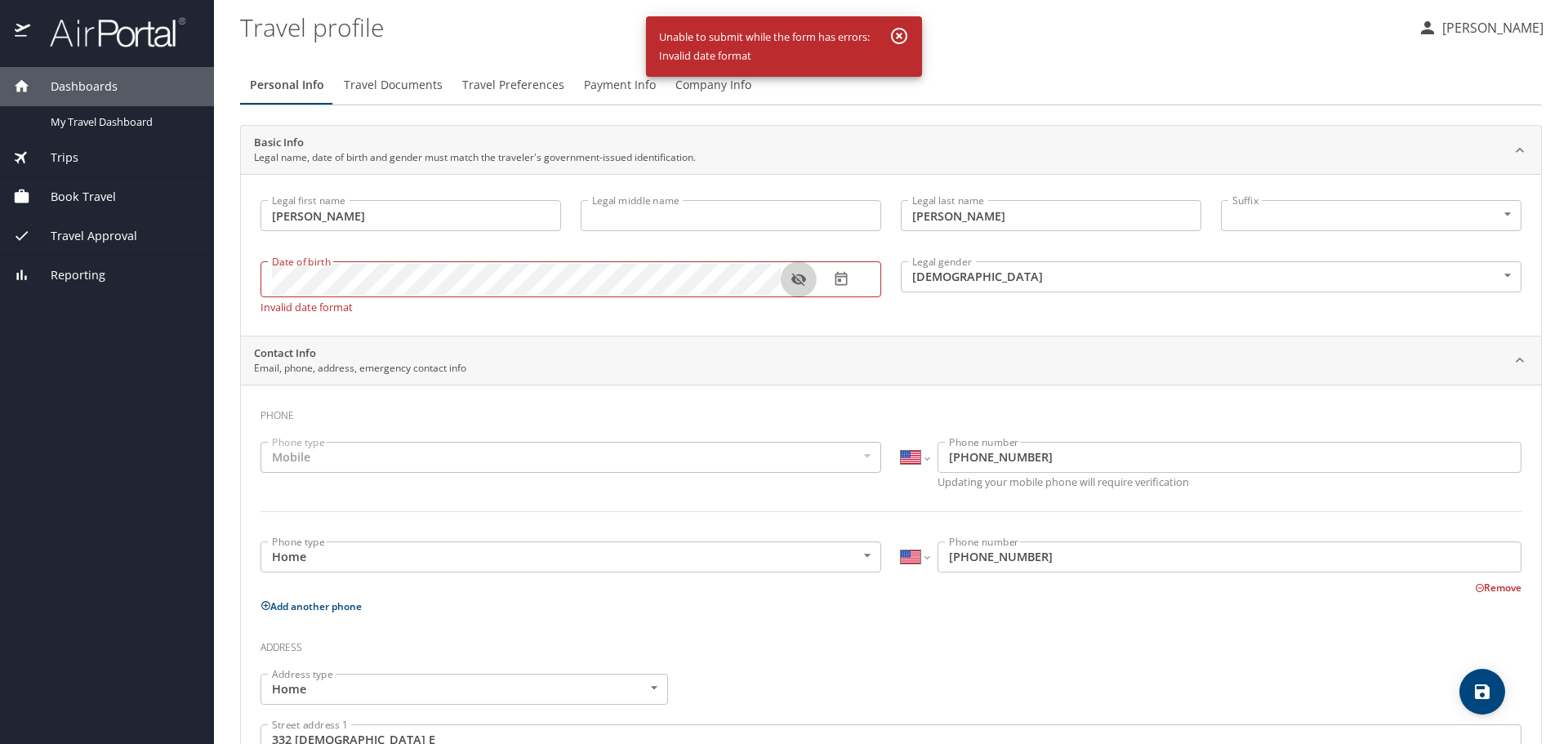
click at [805, 280] on icon "button" at bounding box center [797, 279] width 15 height 13
click at [208, 285] on div "Dashboards My Travel Dashboard Trips Current / Future Trips Past Trips Trips Mi…" at bounding box center [784, 372] width 1568 height 744
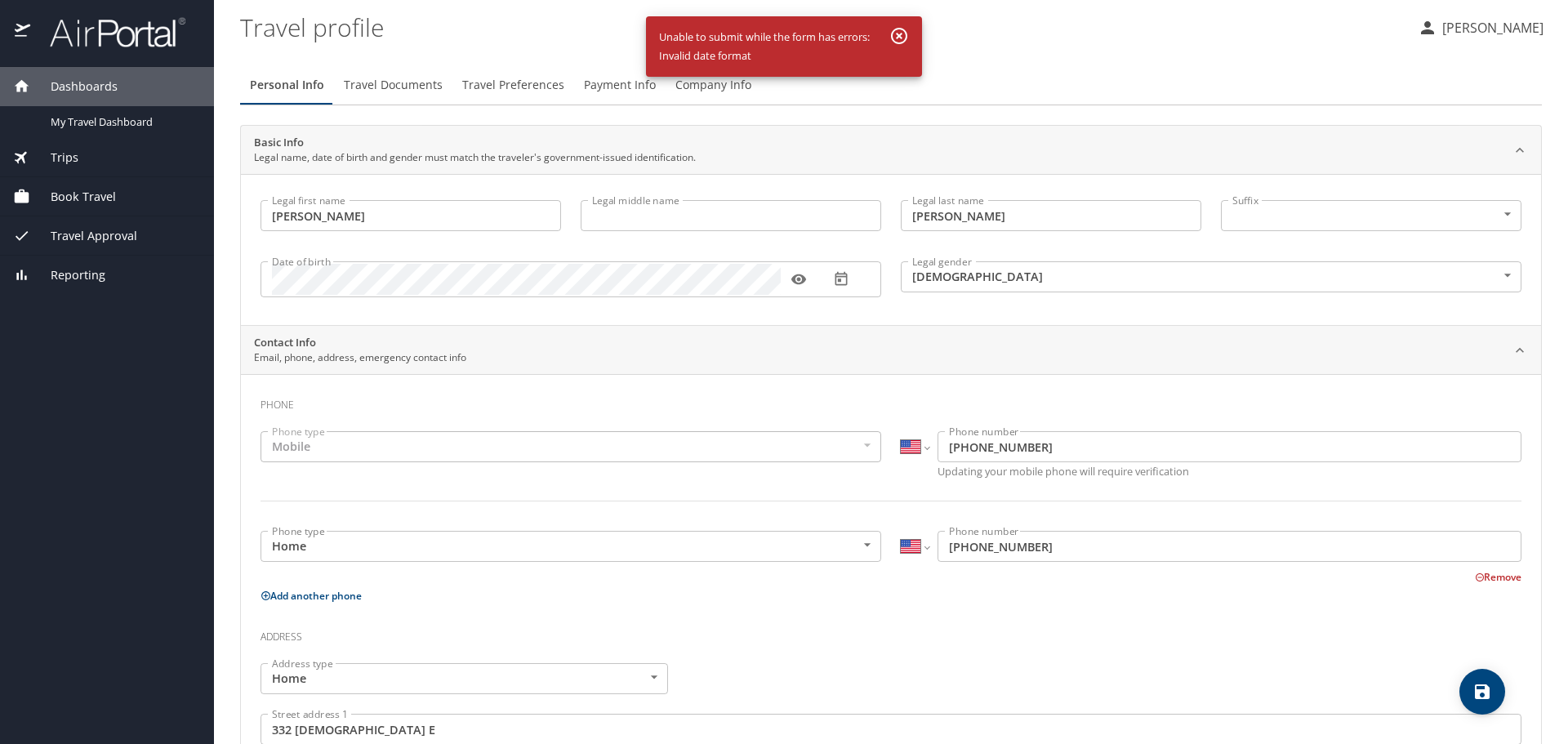
click at [777, 334] on div "Contact Info Email, phone, address, emergency contact info" at bounding box center [877, 350] width 1248 height 31
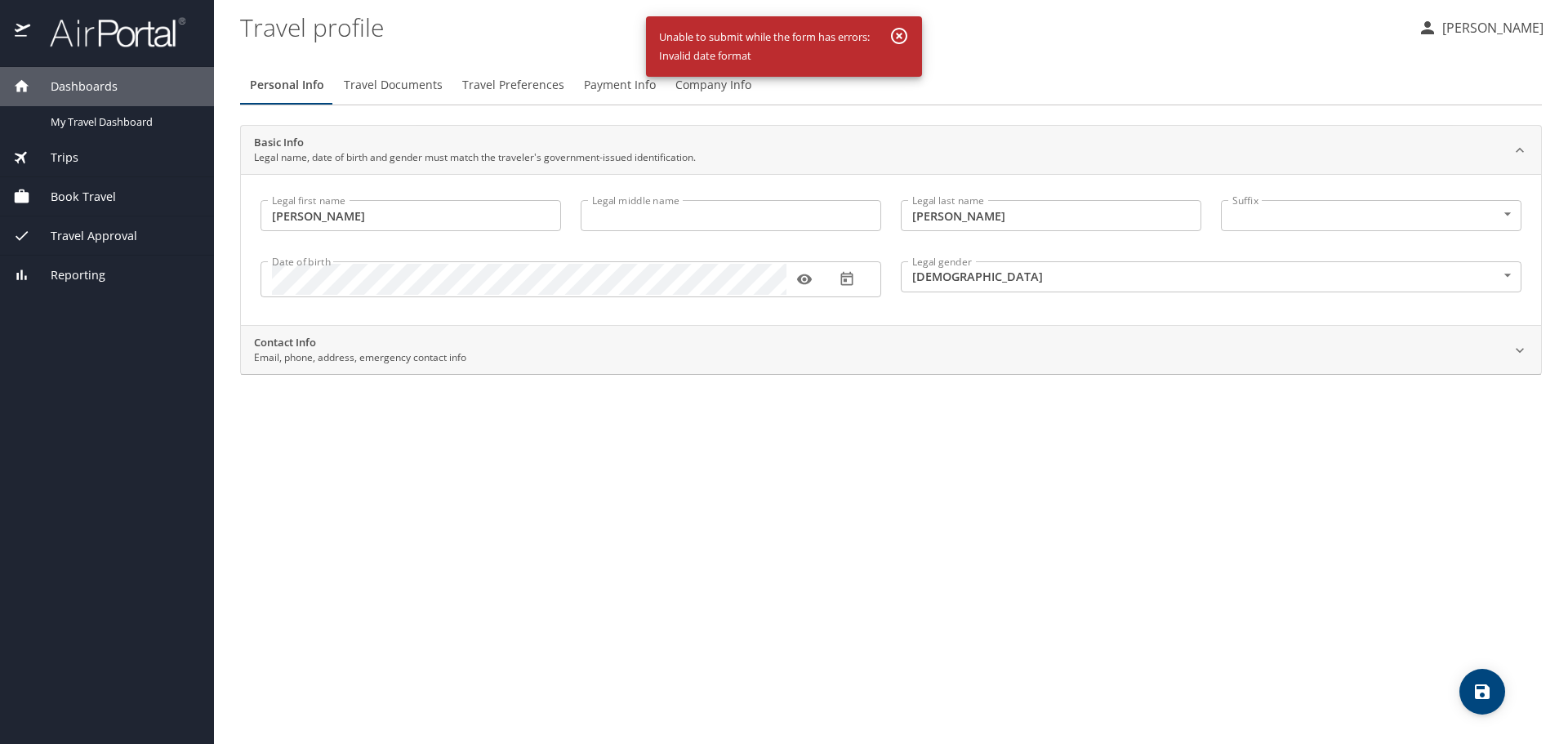
click at [777, 334] on div "Contact Info Email, phone, address, emergency contact info" at bounding box center [877, 350] width 1248 height 31
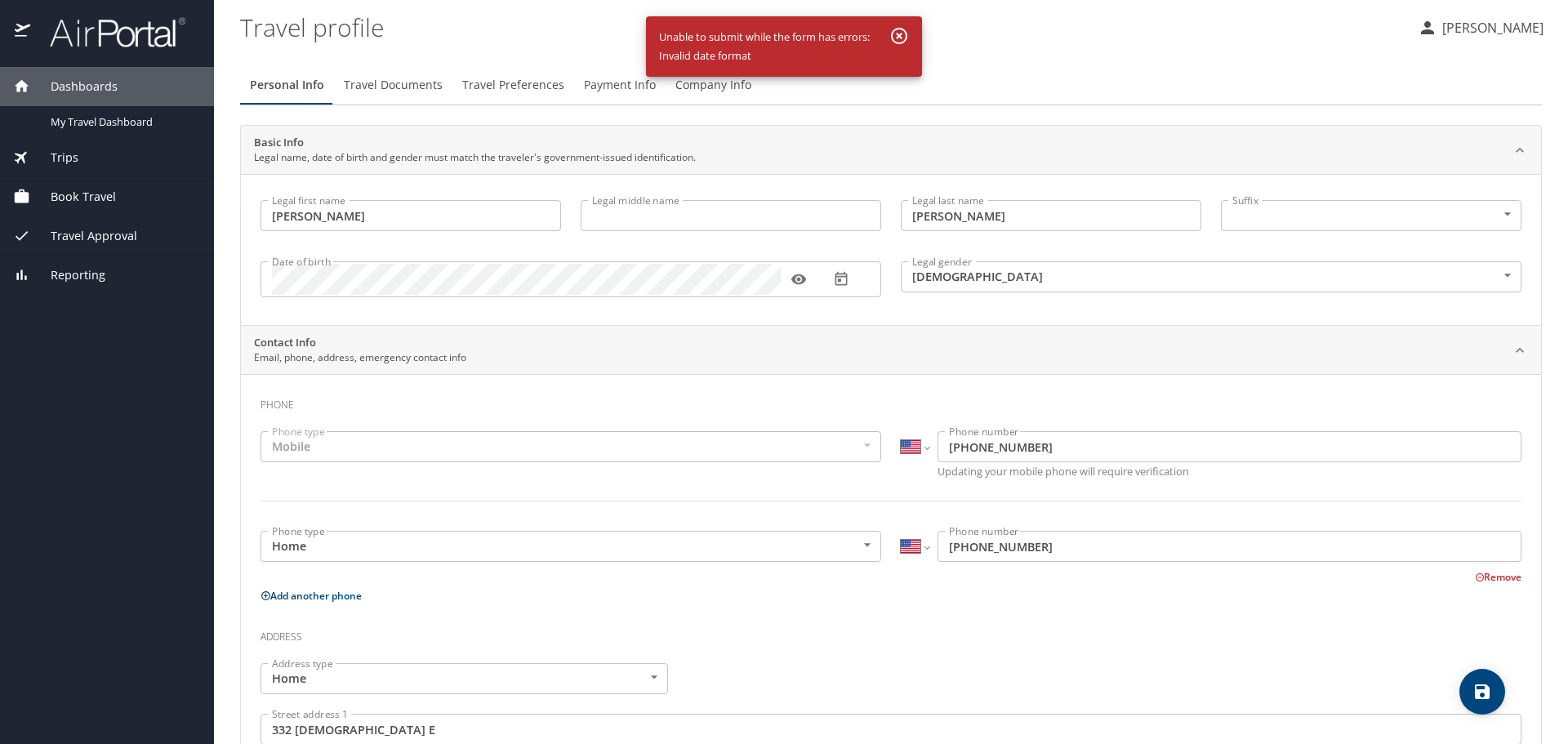
click at [1481, 684] on icon "save" at bounding box center [1482, 691] width 15 height 15
select select "US"
click at [485, 84] on span "Travel Preferences" at bounding box center [513, 85] width 102 height 21
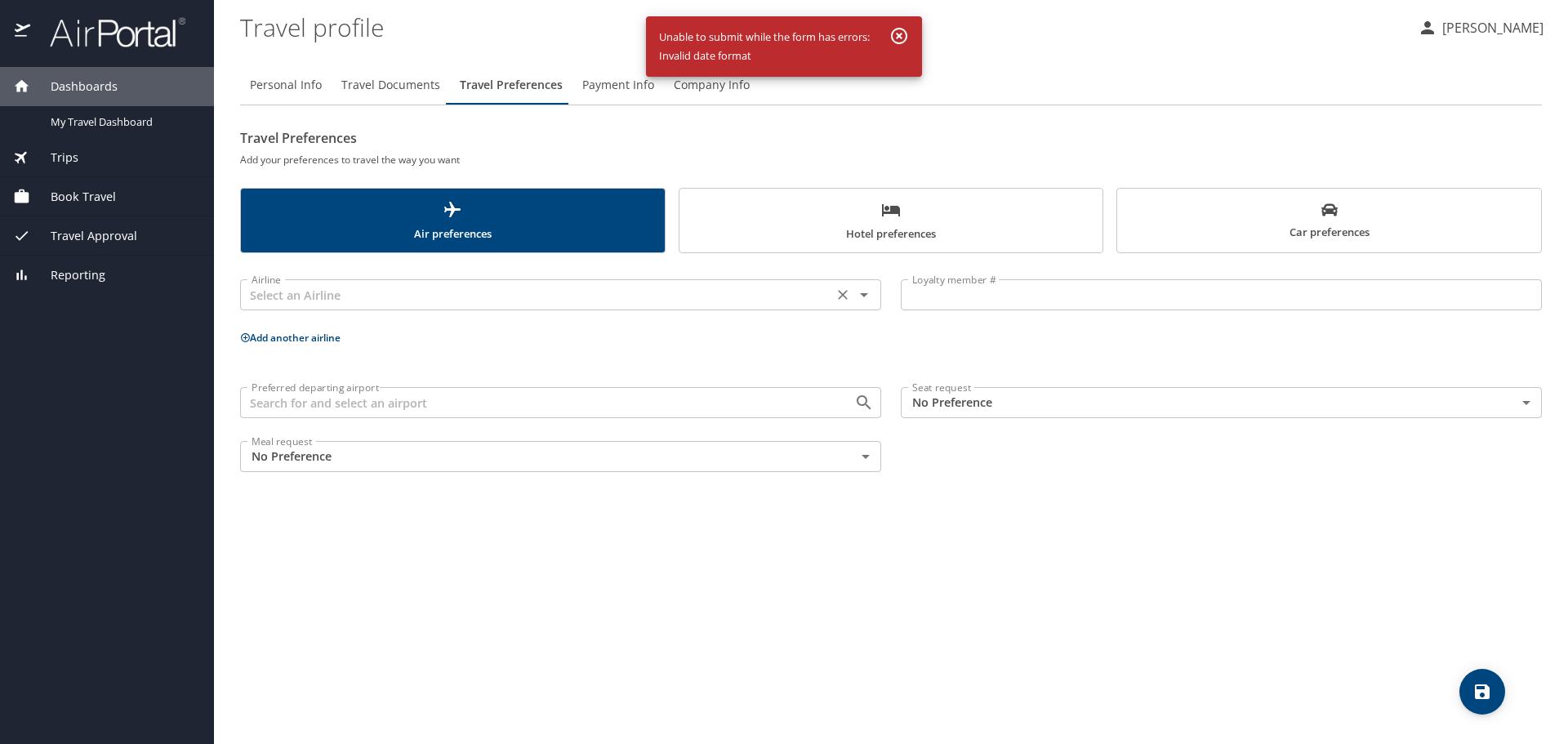
click at [829, 297] on div "Airline" at bounding box center [560, 295] width 641 height 31
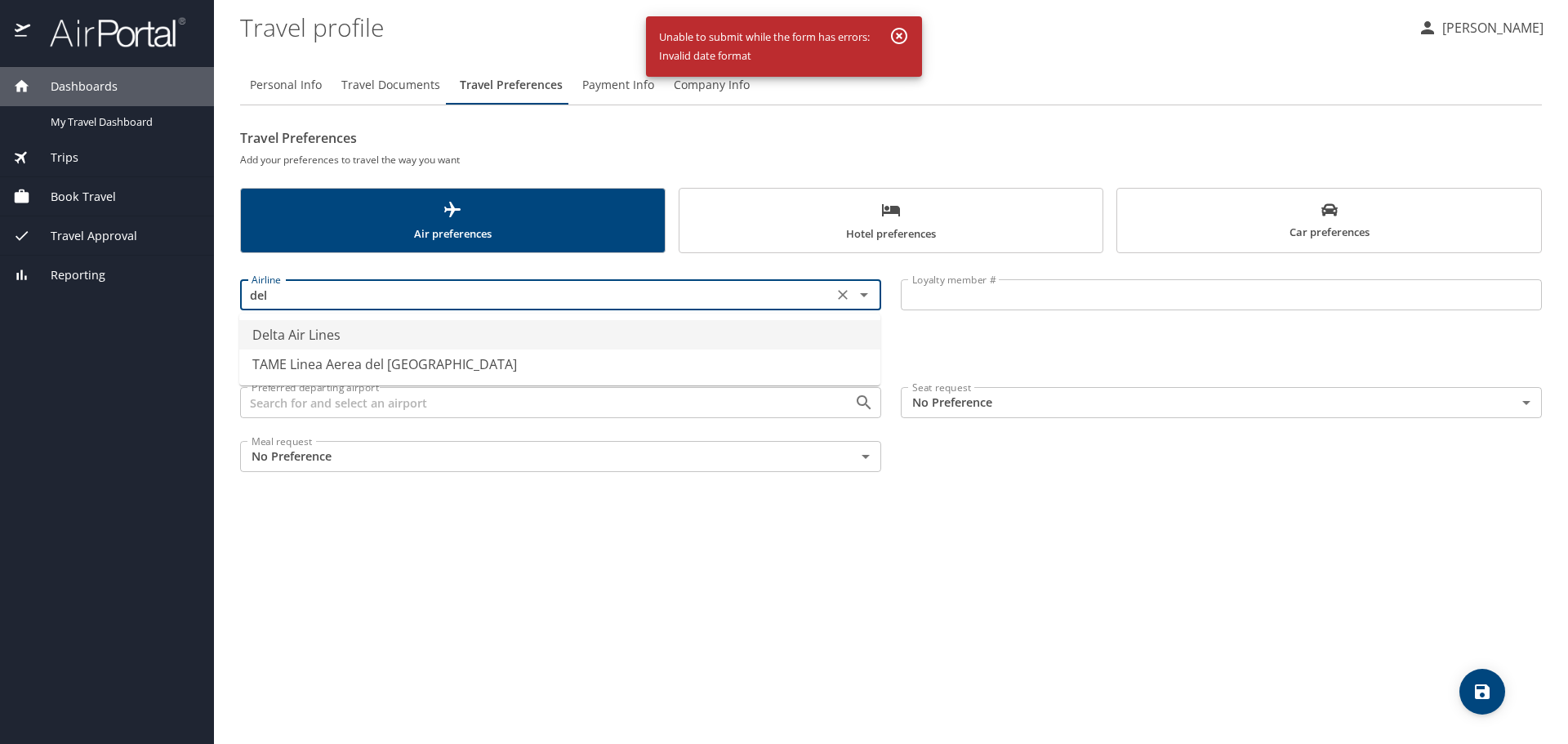
click at [526, 334] on li "Delta Air Lines" at bounding box center [559, 334] width 641 height 29
type input "Delta Air Lines"
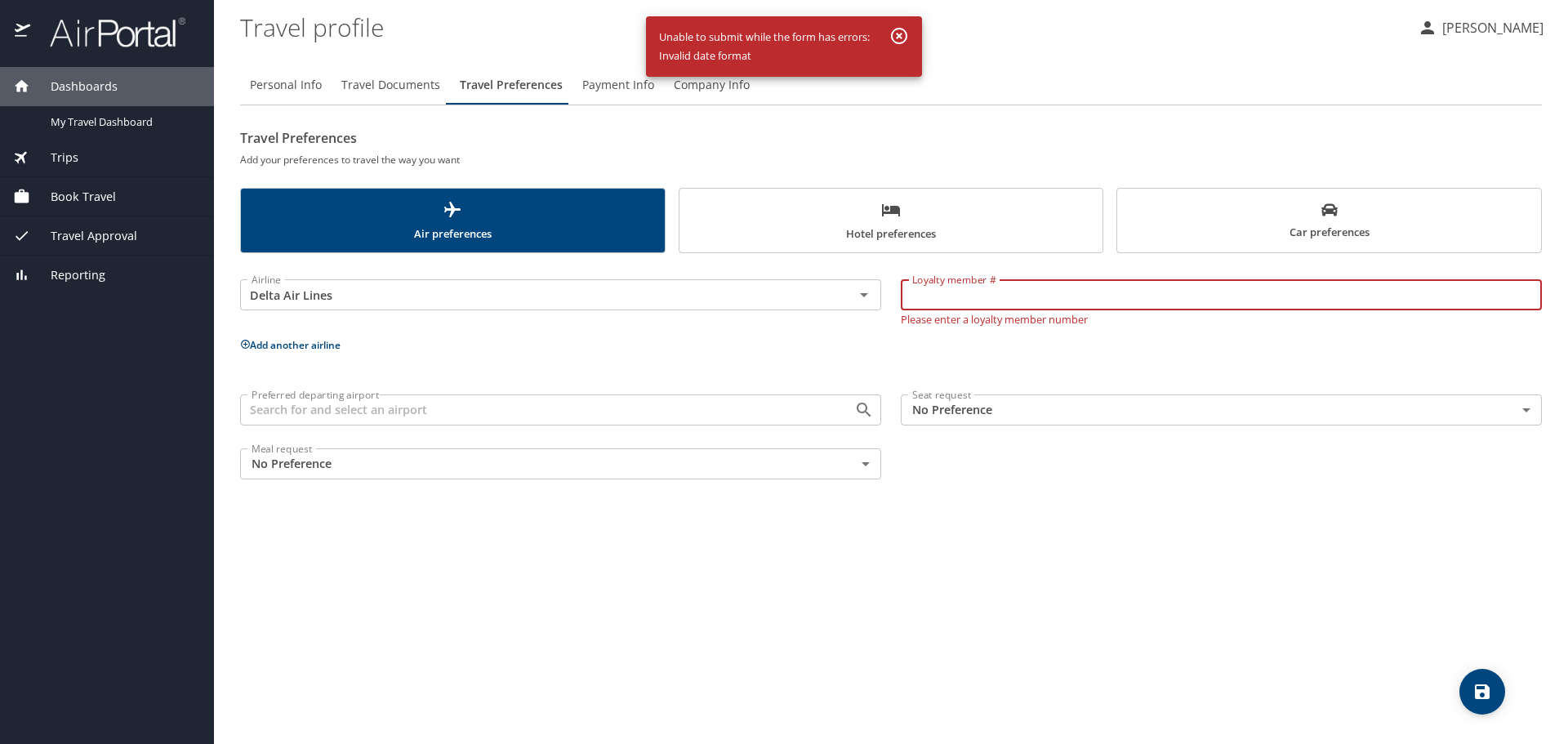
click at [951, 292] on input "Loyalty member #" at bounding box center [1220, 295] width 641 height 31
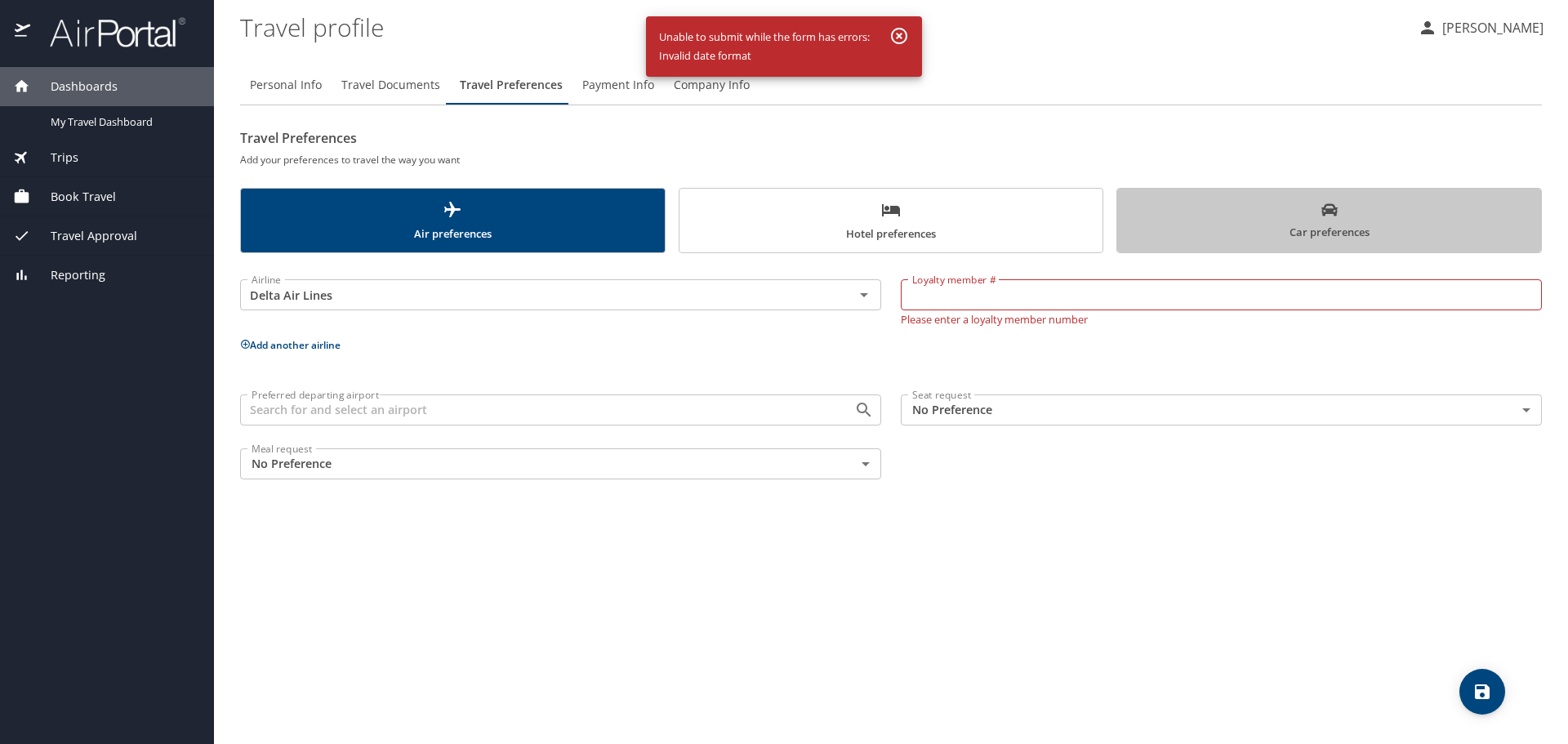
click at [1218, 217] on span "Car preferences" at bounding box center [1329, 222] width 405 height 40
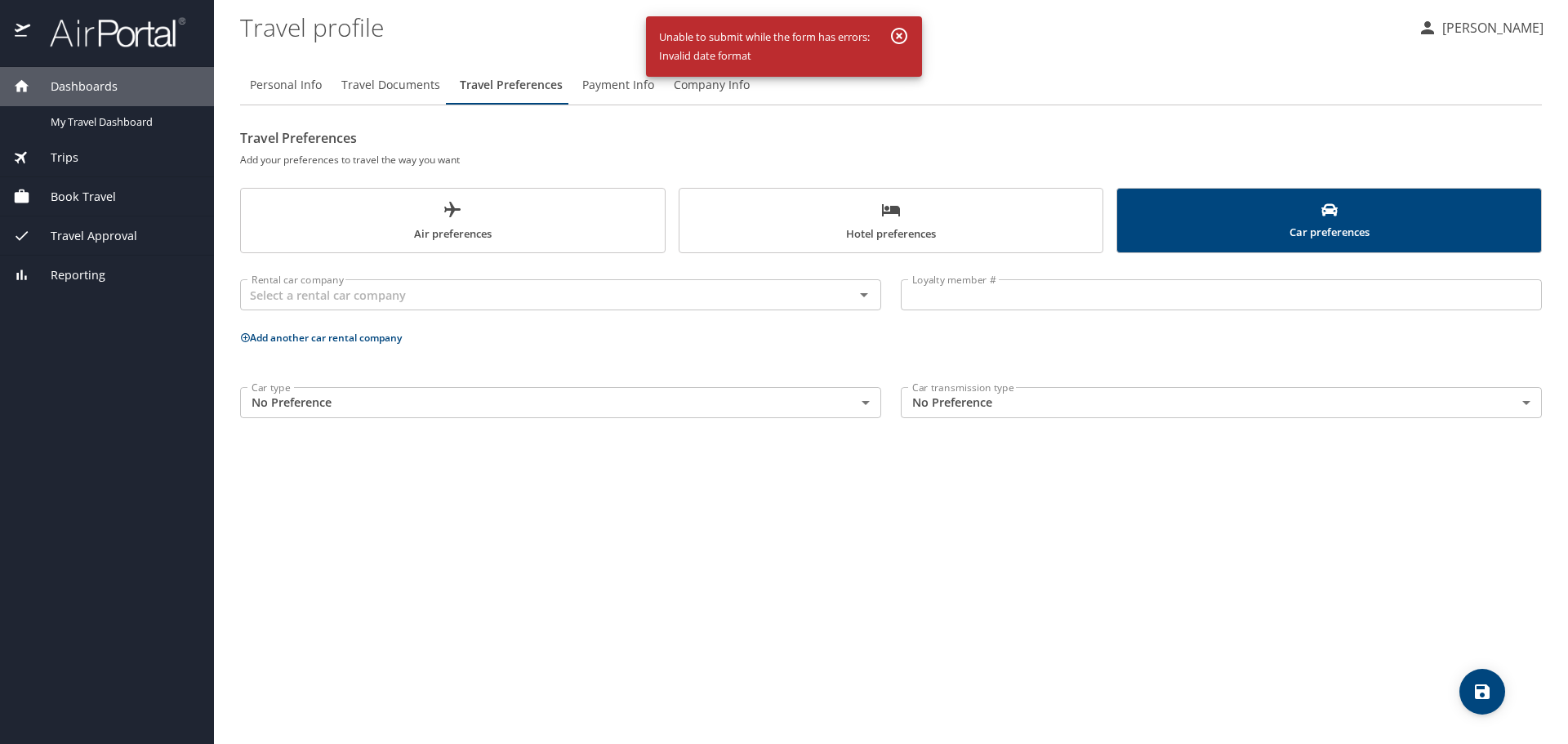
click at [521, 409] on body "Dashboards My Travel Dashboard Trips Current / Future Trips Past Trips Trips Mi…" at bounding box center [784, 372] width 1568 height 744
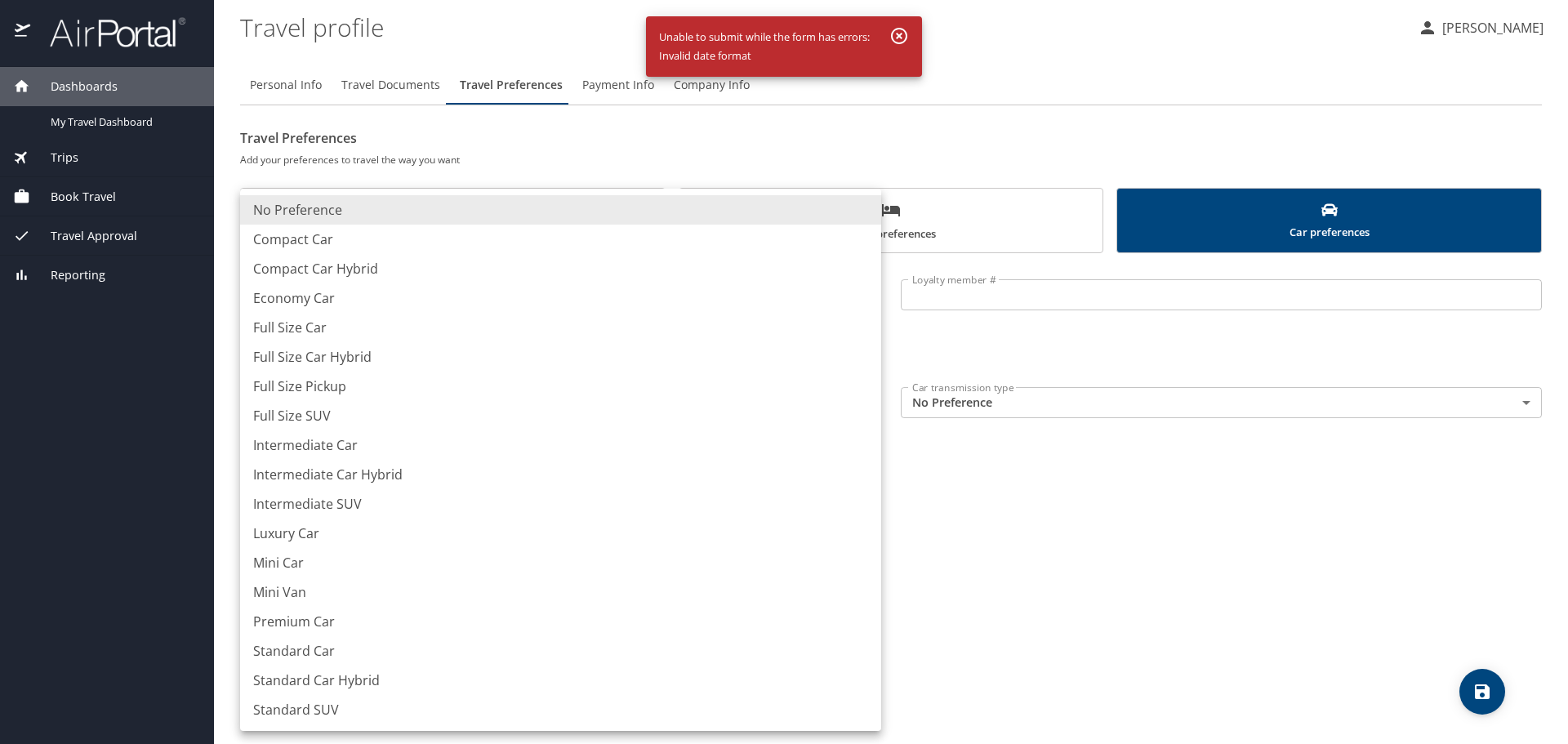
click at [1113, 506] on div at bounding box center [784, 372] width 1568 height 744
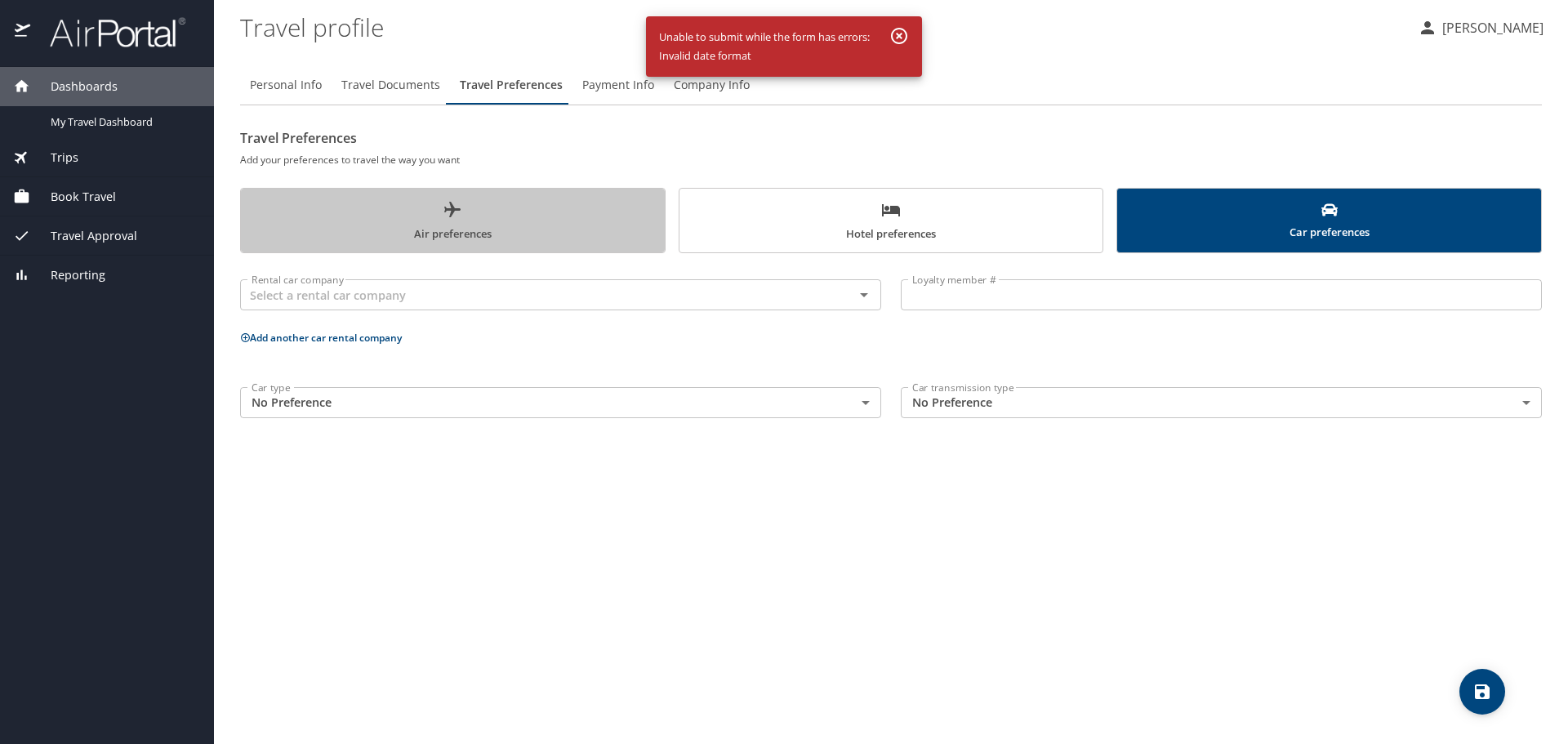
click at [486, 231] on span "Air preferences" at bounding box center [453, 222] width 405 height 43
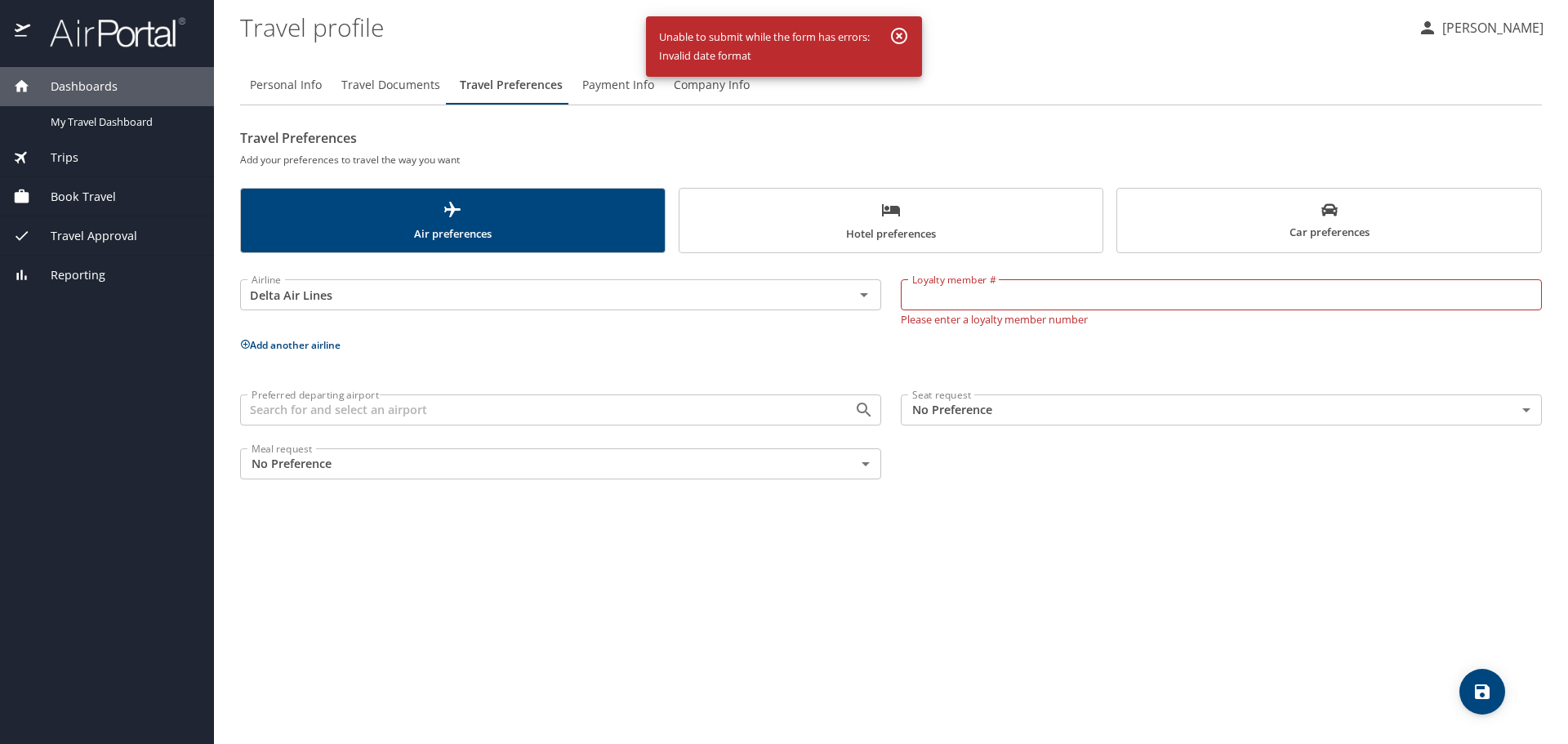
click at [1045, 299] on input "Loyalty member #" at bounding box center [1220, 295] width 641 height 31
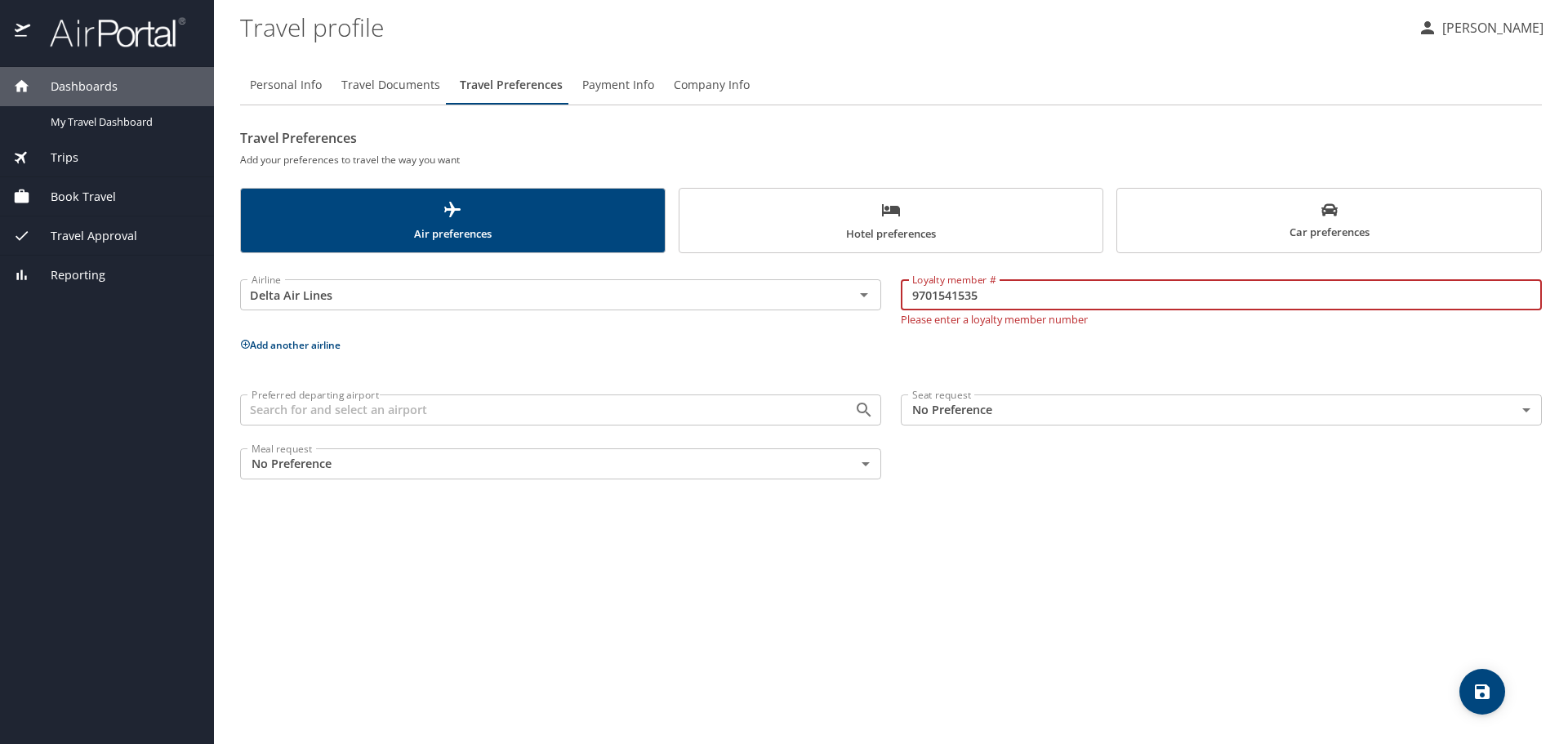
type input "9701541535"
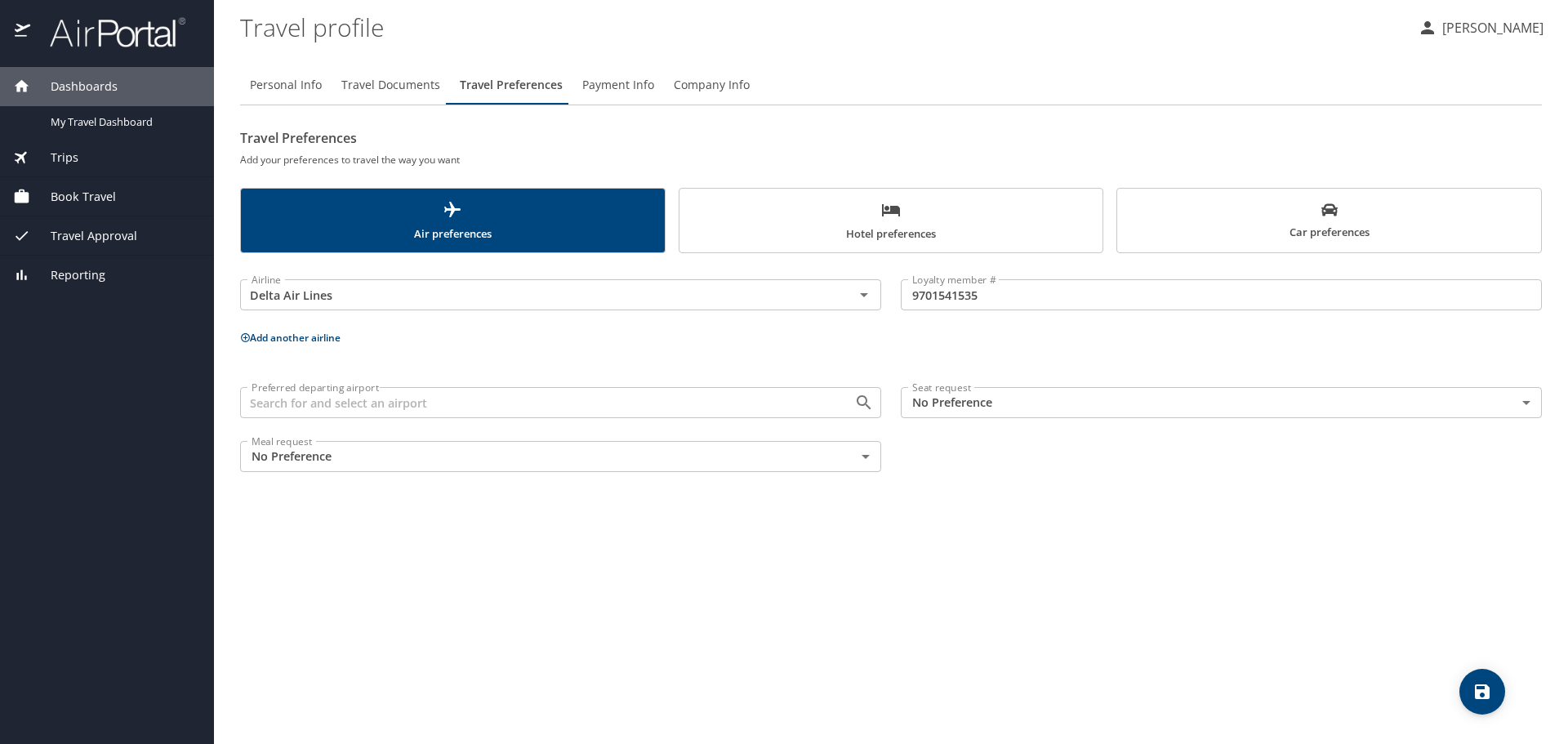
click at [1051, 479] on div "Preferred departing airport Preferred departing airport Seat request No Prefere…" at bounding box center [891, 428] width 1321 height 104
click at [1471, 686] on span "save" at bounding box center [1482, 691] width 46 height 20
click at [64, 153] on span "Trips" at bounding box center [54, 157] width 48 height 18
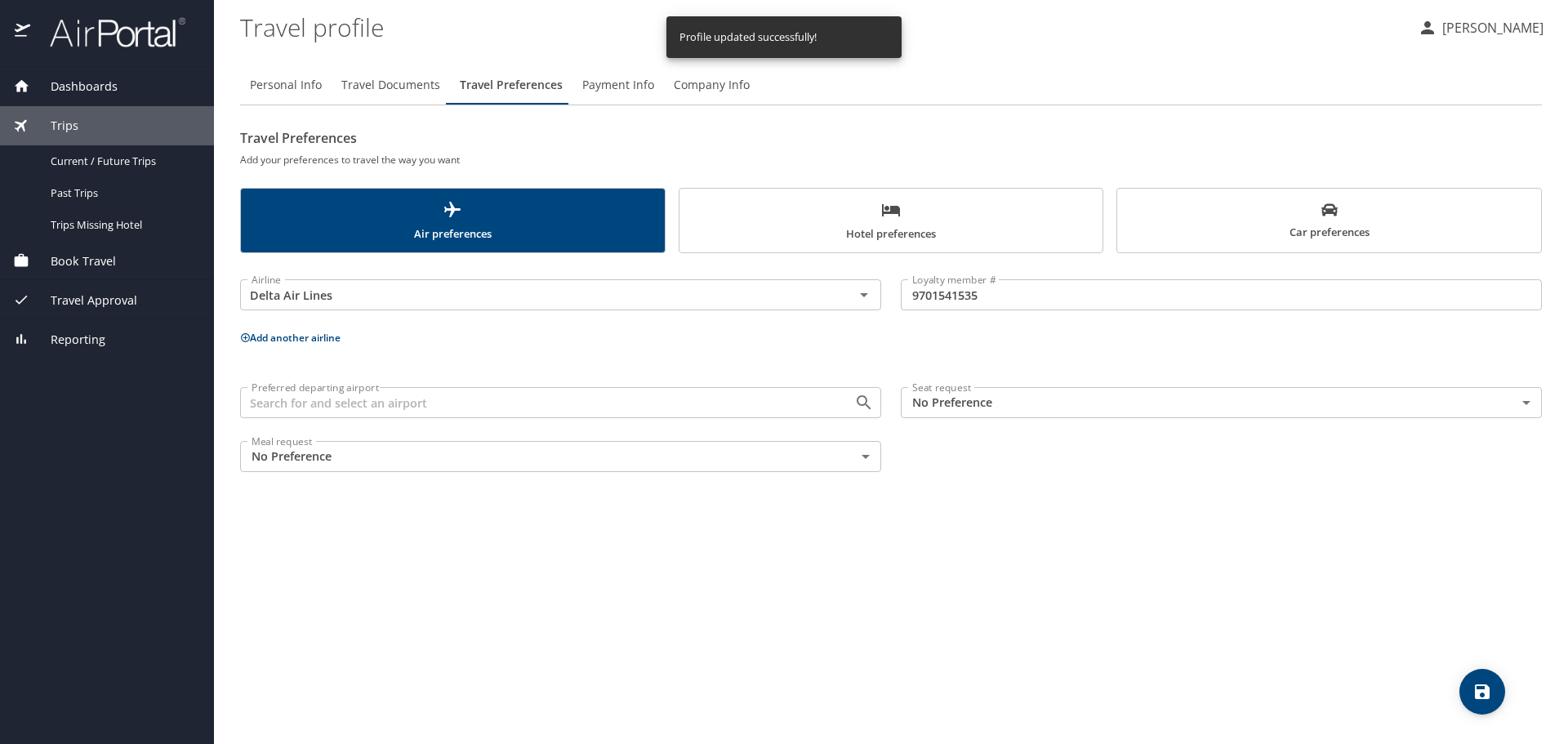
click at [91, 292] on span "Travel Approval" at bounding box center [84, 300] width 107 height 18
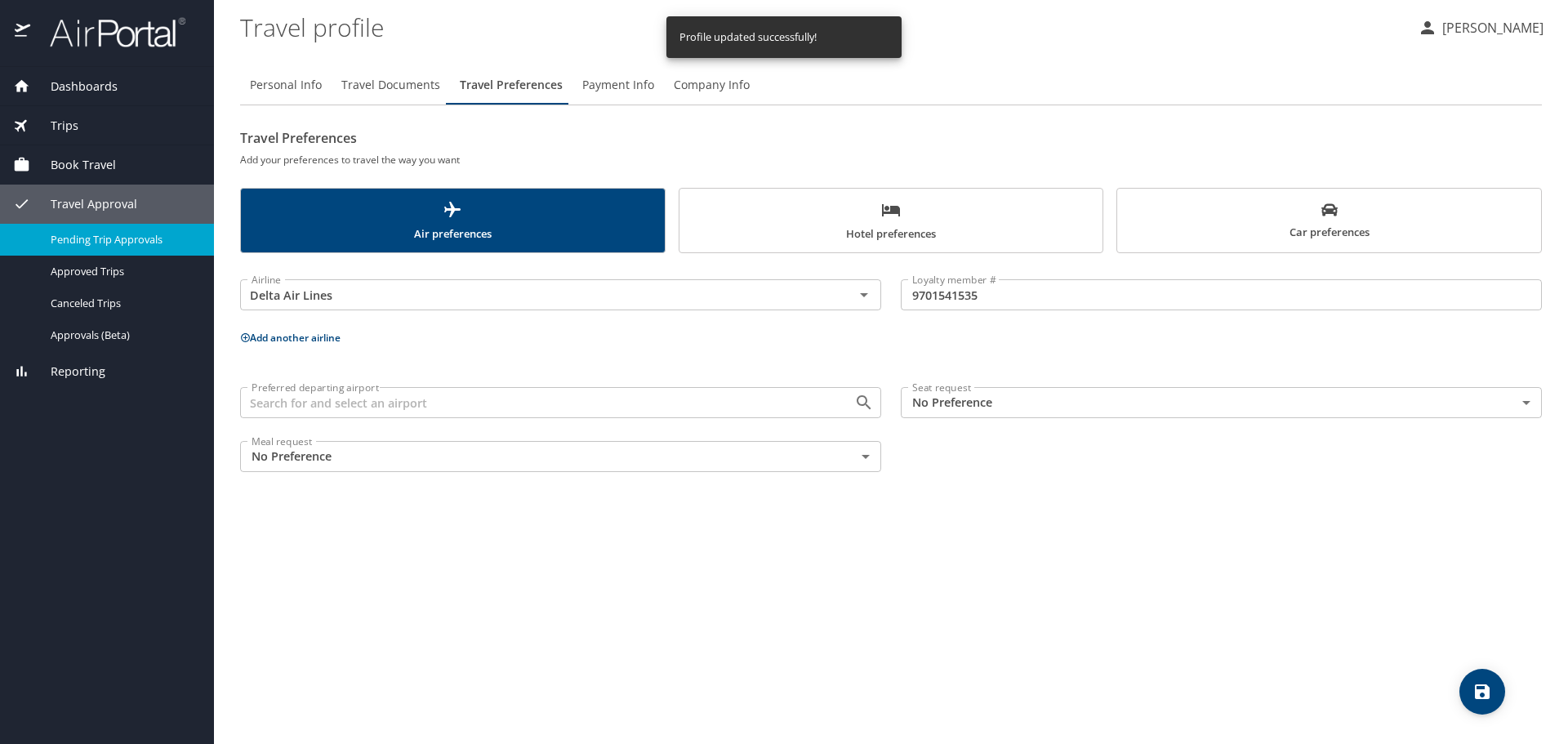
click at [128, 247] on span "Pending Trip Approvals" at bounding box center [122, 240] width 144 height 16
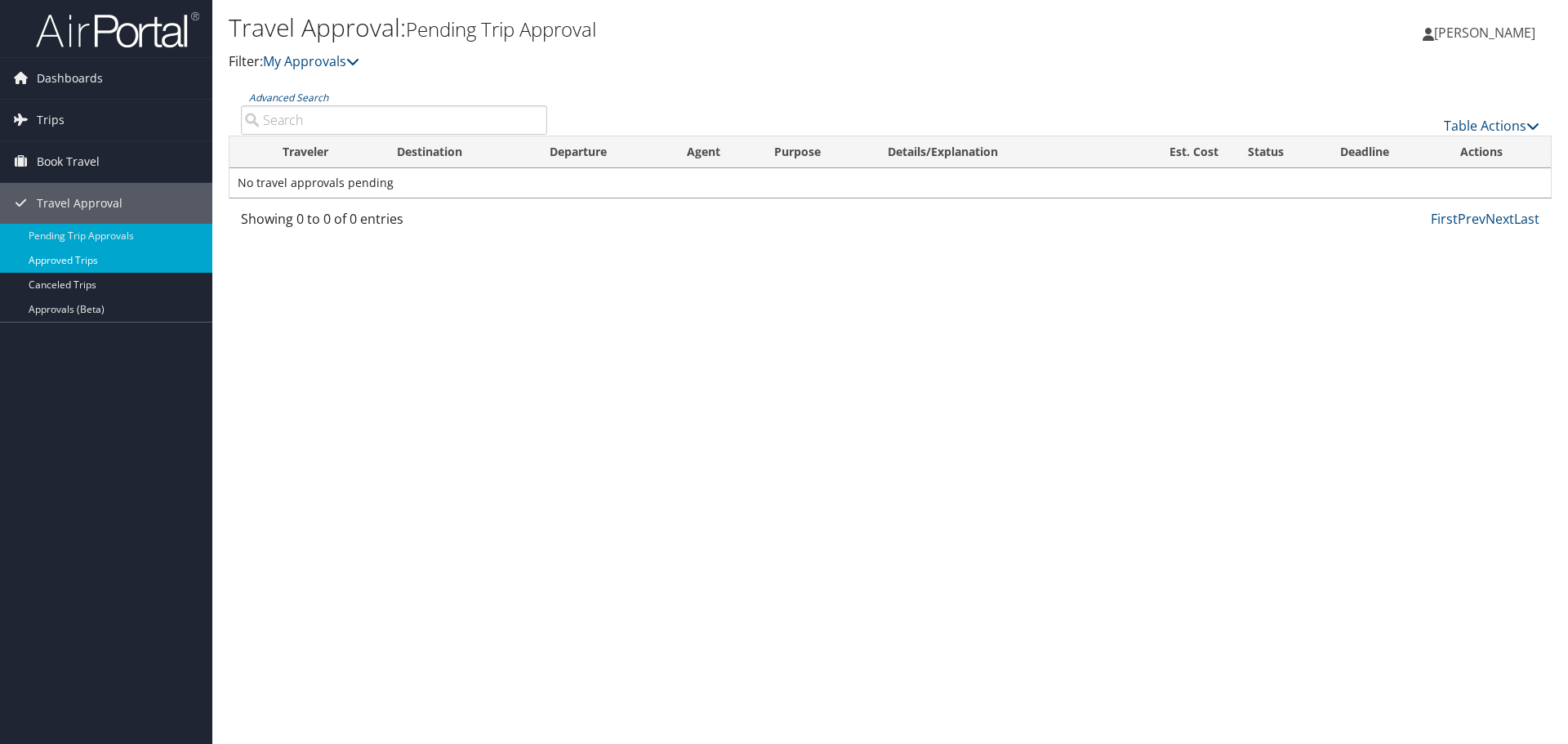
click at [97, 266] on link "Approved Trips" at bounding box center [106, 260] width 212 height 24
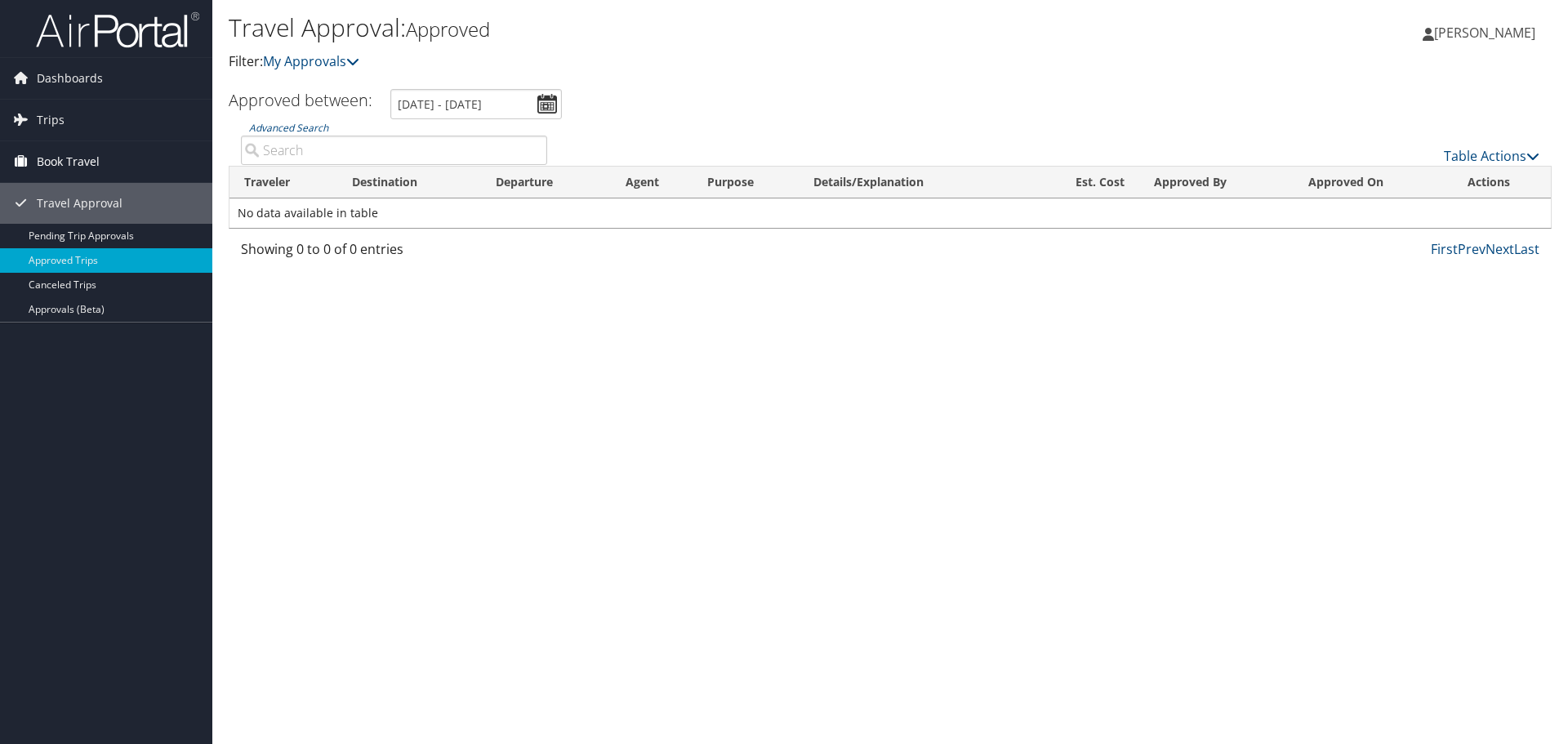
click at [74, 158] on span "Book Travel" at bounding box center [68, 161] width 63 height 41
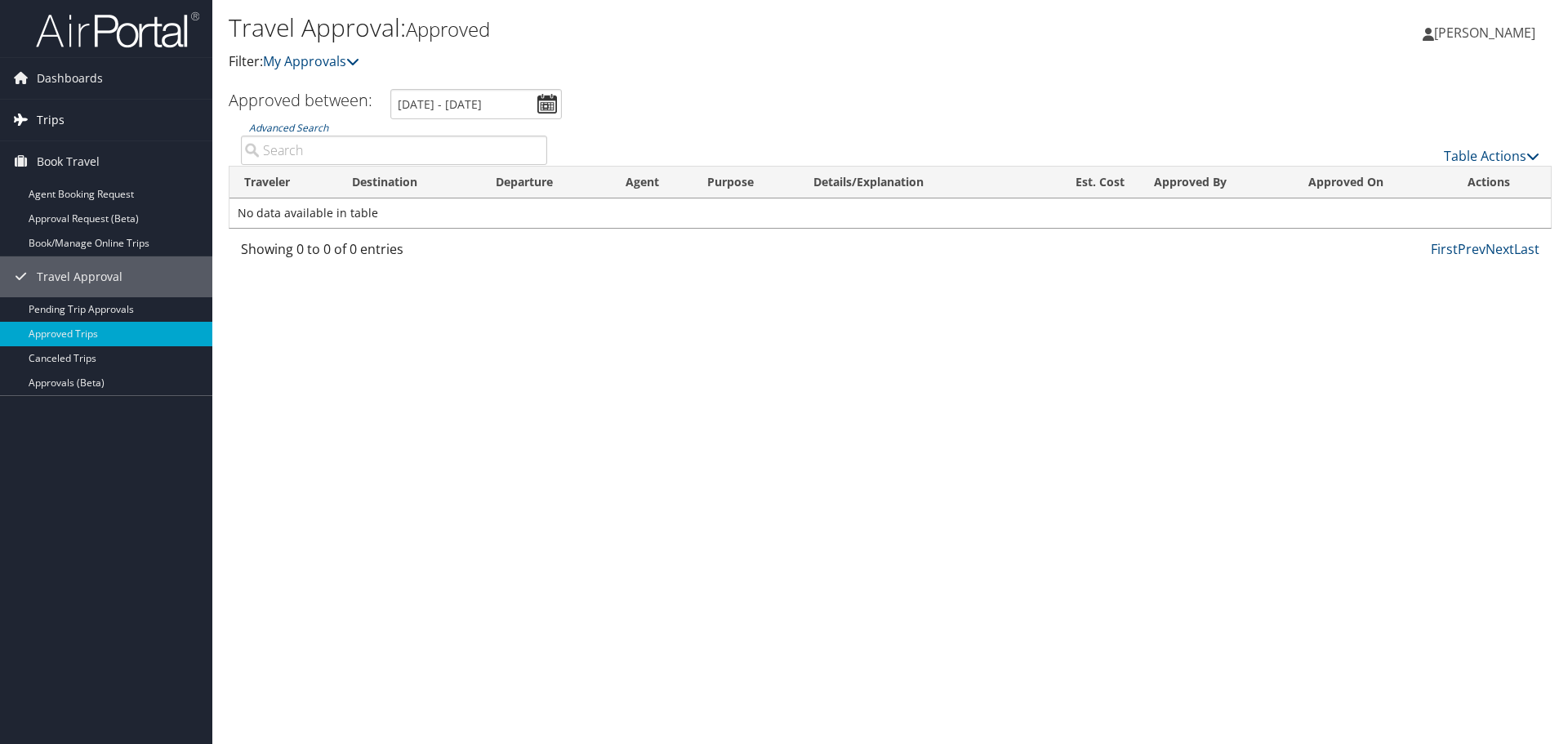
click at [66, 134] on link "Trips" at bounding box center [106, 120] width 212 height 41
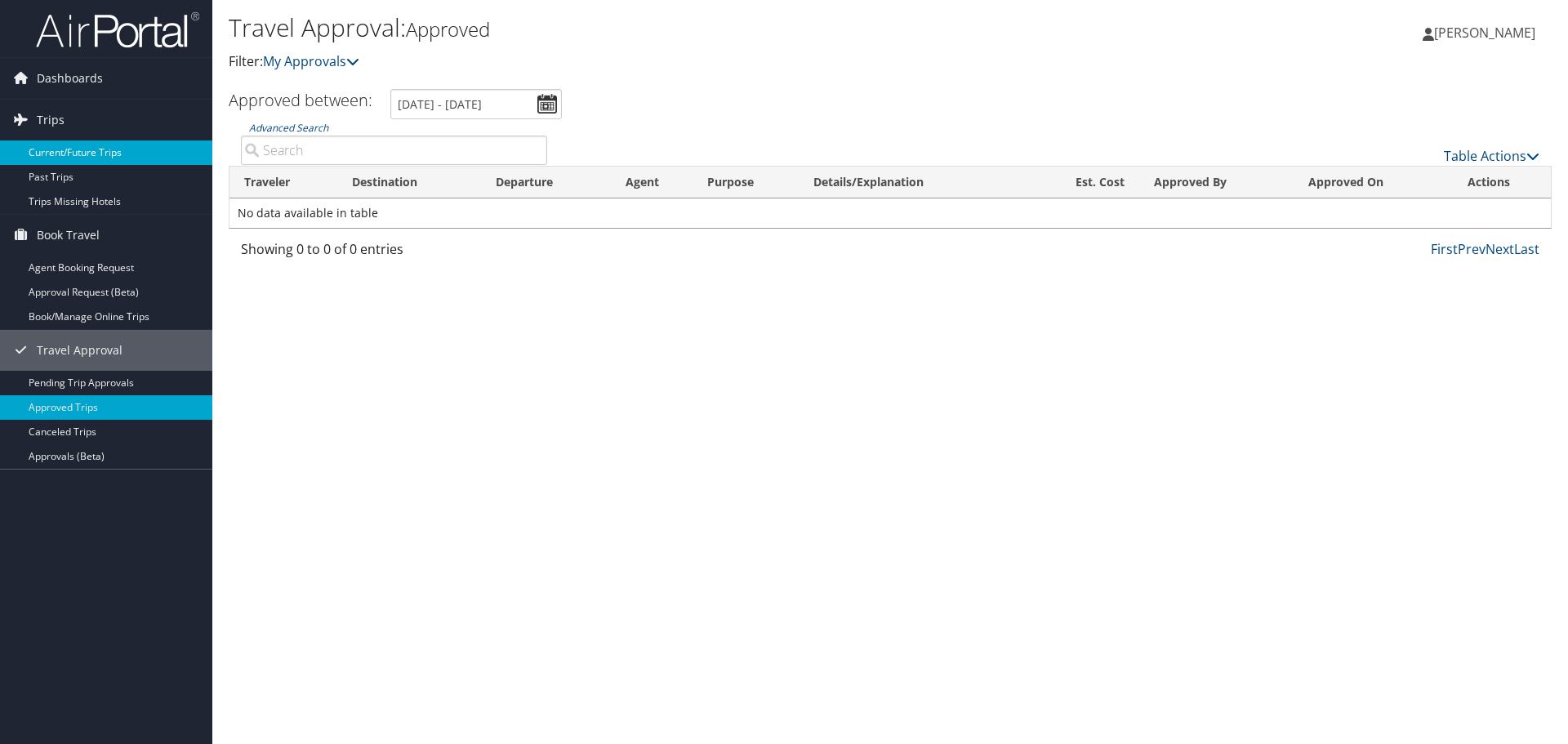
click at [91, 155] on link "Current/Future Trips" at bounding box center [106, 153] width 212 height 24
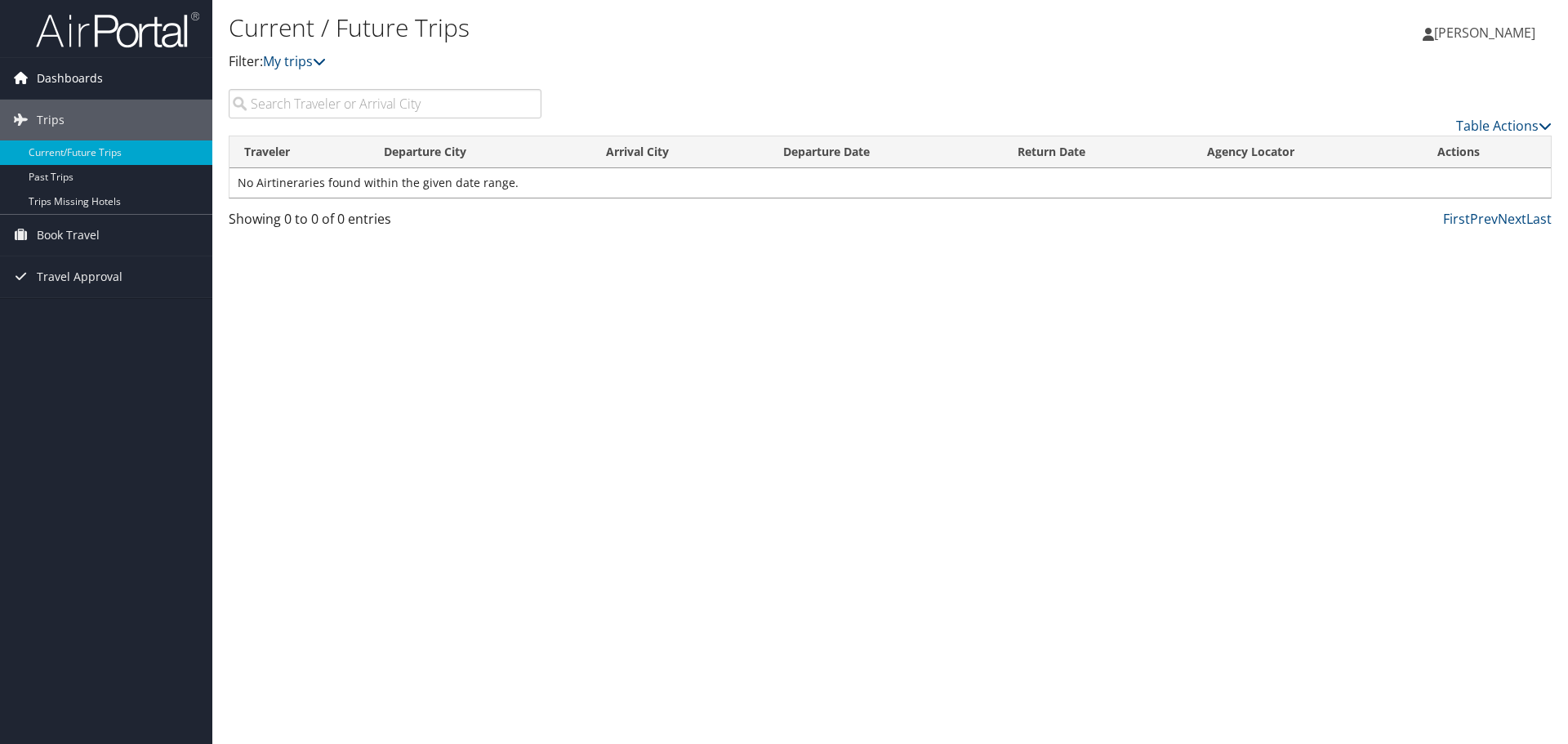
click at [55, 71] on span "Dashboards" at bounding box center [70, 78] width 66 height 41
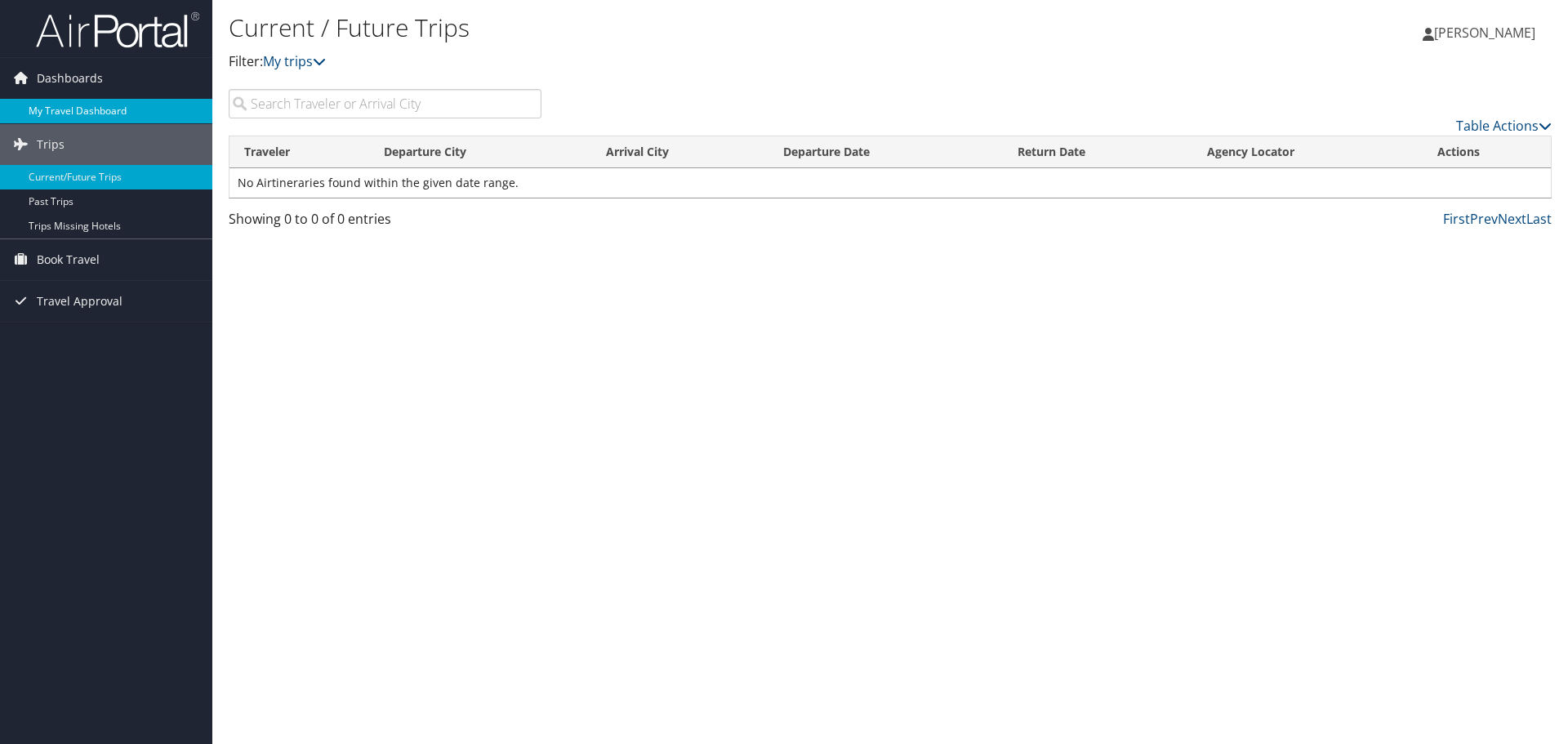
click at [72, 108] on link "My Travel Dashboard" at bounding box center [106, 111] width 212 height 24
